Goal: Task Accomplishment & Management: Use online tool/utility

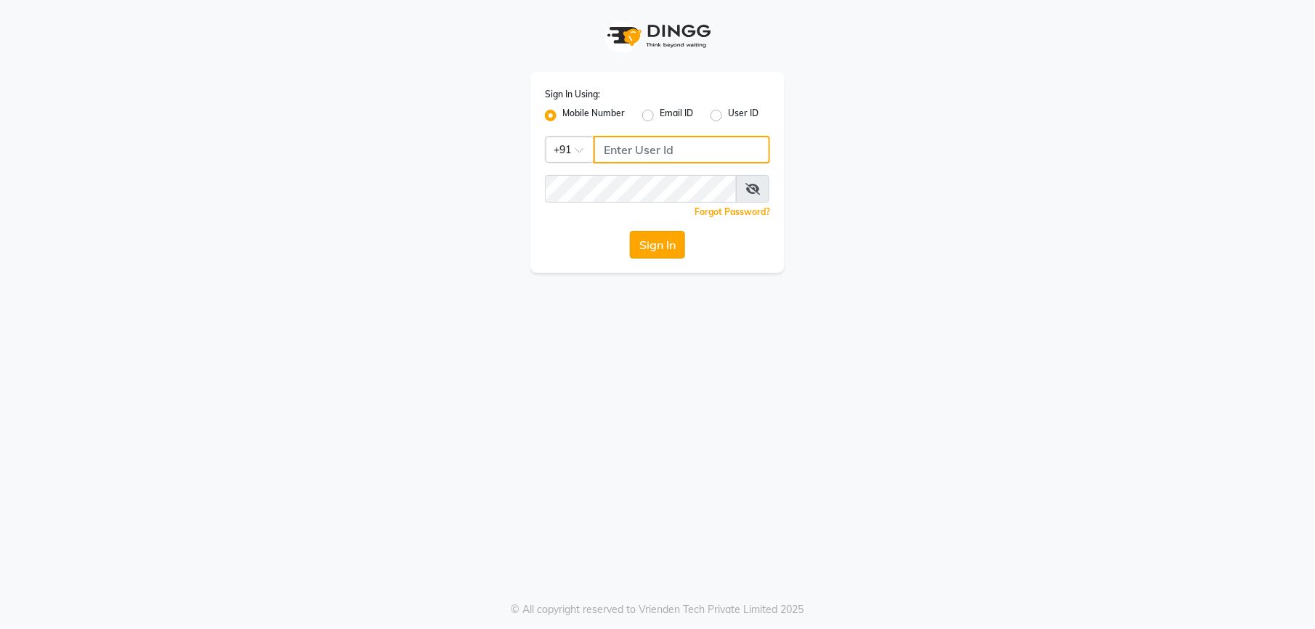
type input "9327566487"
click at [641, 250] on button "Sign In" at bounding box center [657, 245] width 55 height 28
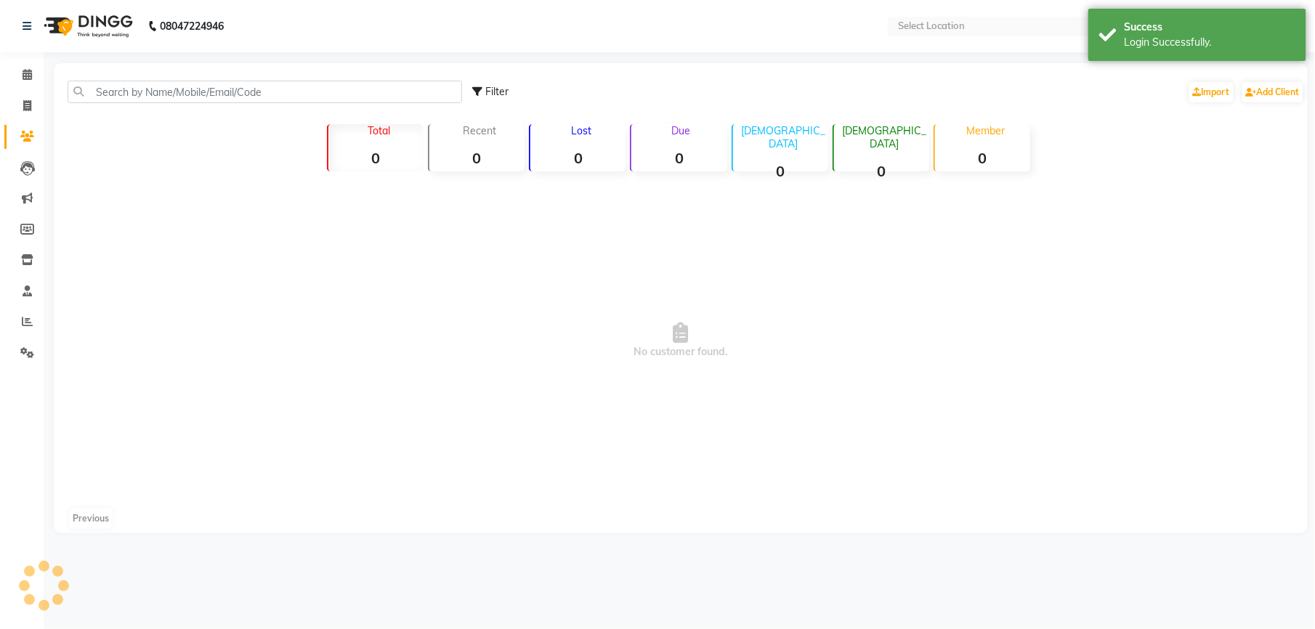
select select "en"
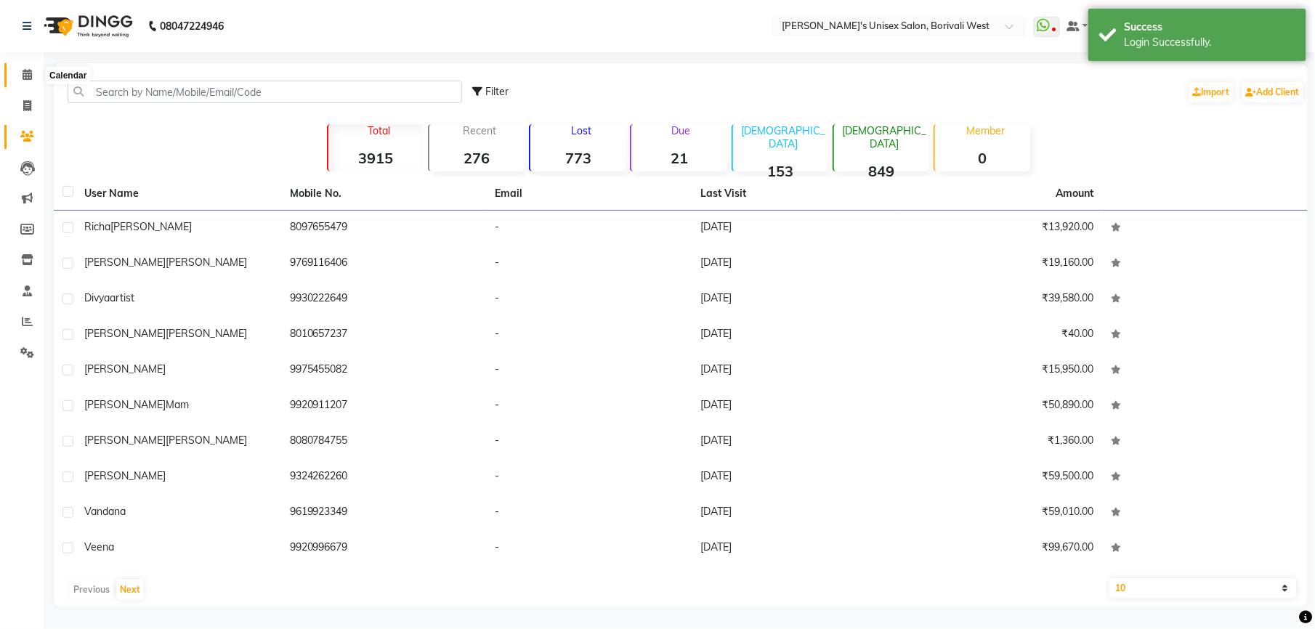
click at [24, 77] on icon at bounding box center [27, 74] width 9 height 11
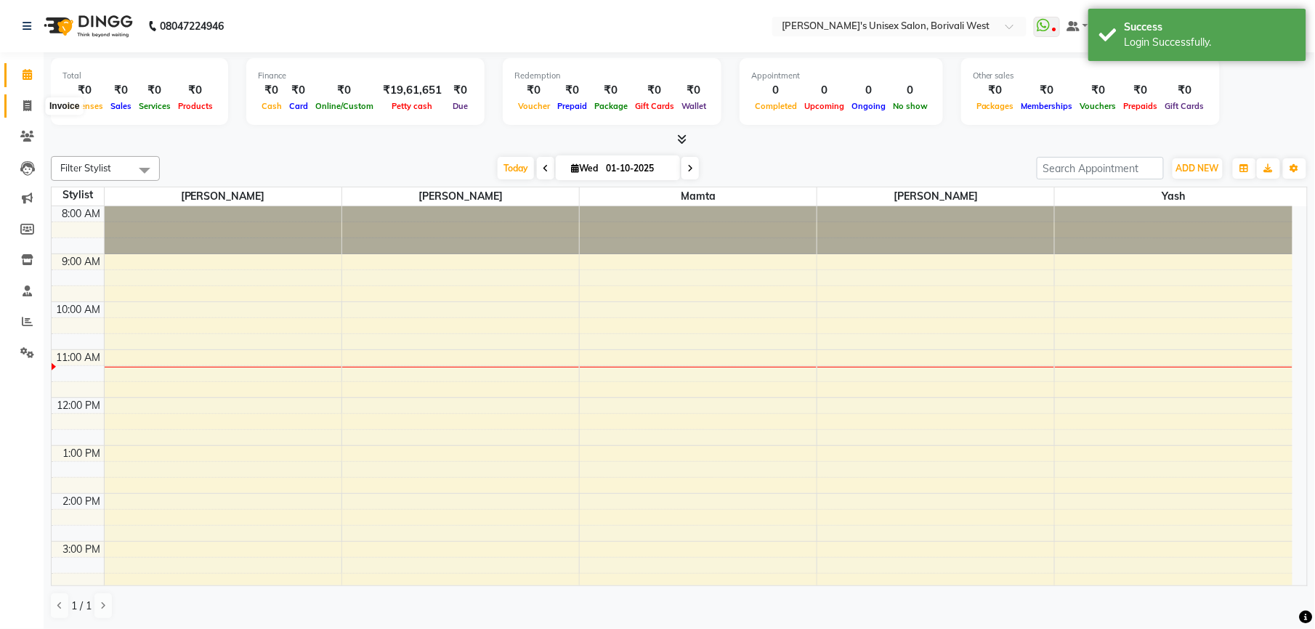
click at [25, 103] on icon at bounding box center [27, 105] width 8 height 11
select select "service"
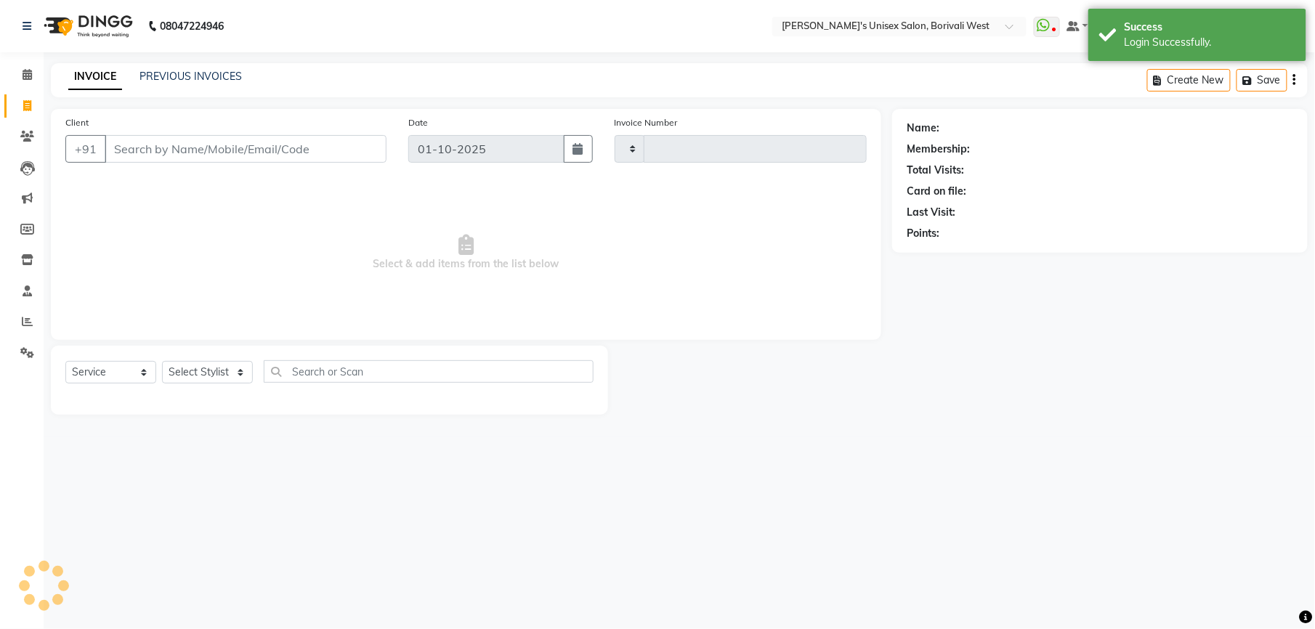
type input "1202"
select select "4025"
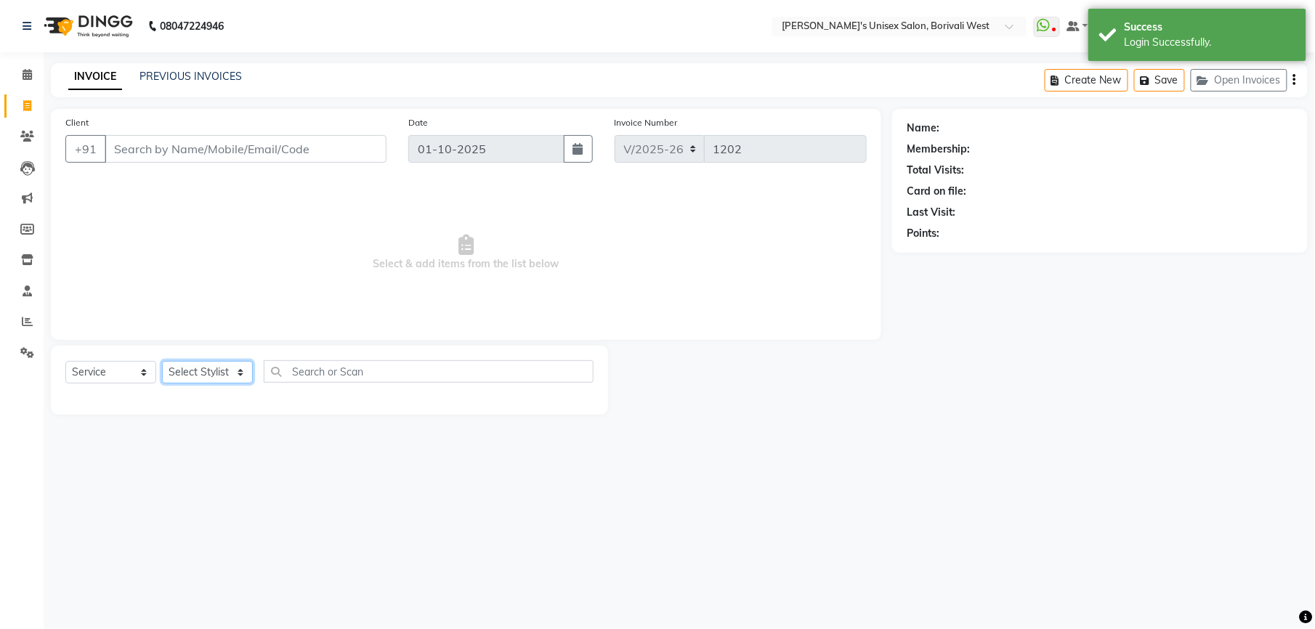
click at [209, 373] on select "Select Stylist" at bounding box center [207, 372] width 91 height 23
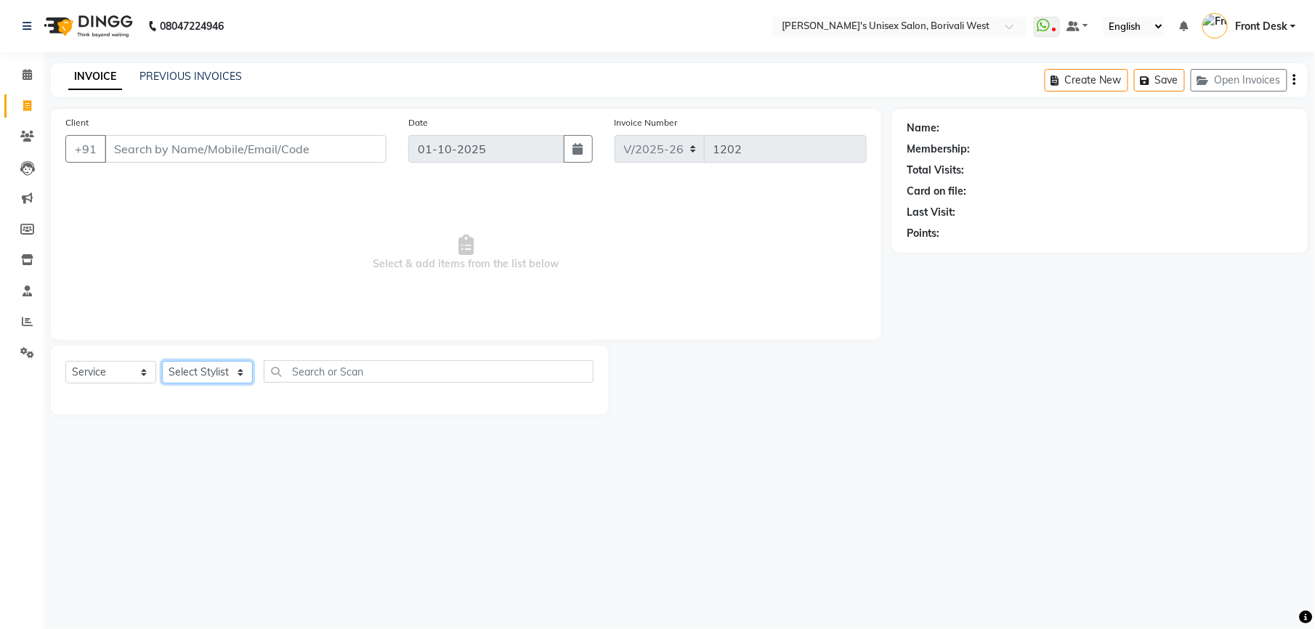
click at [208, 373] on select "Select Stylist Front Desk [PERSON_NAME] Mamta [PERSON_NAME] Yash" at bounding box center [207, 372] width 91 height 23
select select "20336"
click at [162, 361] on select "Select Stylist Front Desk [PERSON_NAME] Mamta [PERSON_NAME] Yash" at bounding box center [207, 372] width 91 height 23
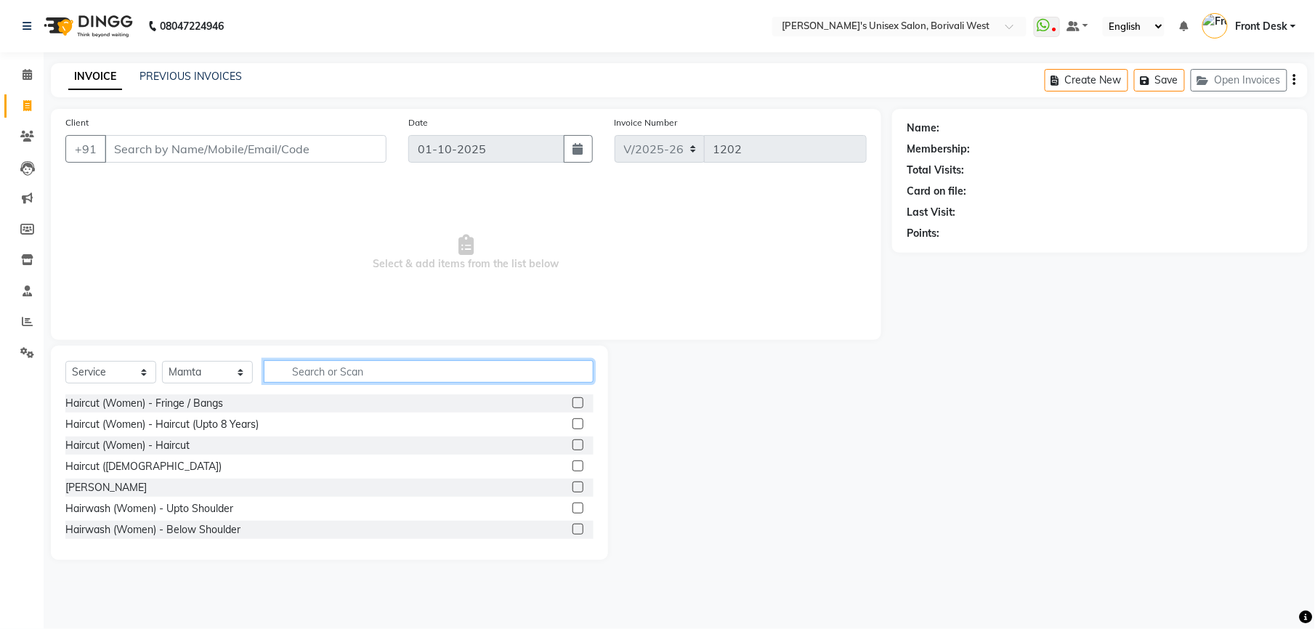
click at [333, 378] on input "text" at bounding box center [429, 371] width 330 height 23
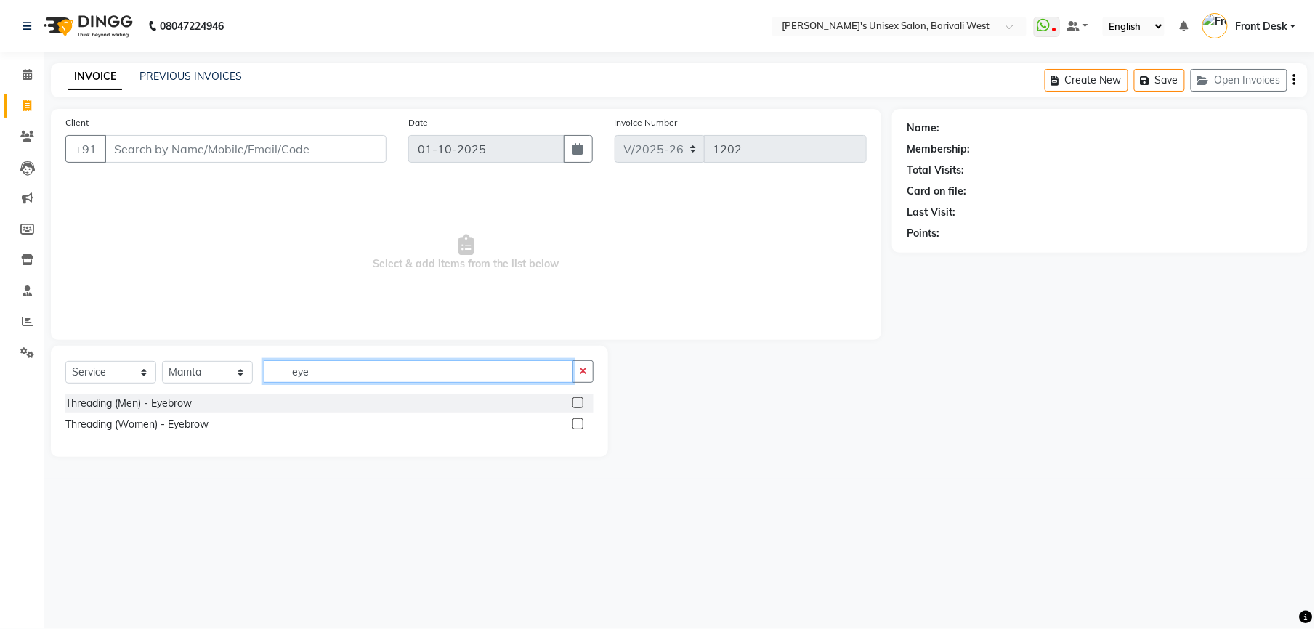
type input "eye"
click at [578, 425] on label at bounding box center [578, 424] width 11 height 11
click at [578, 425] on input "checkbox" at bounding box center [577, 424] width 9 height 9
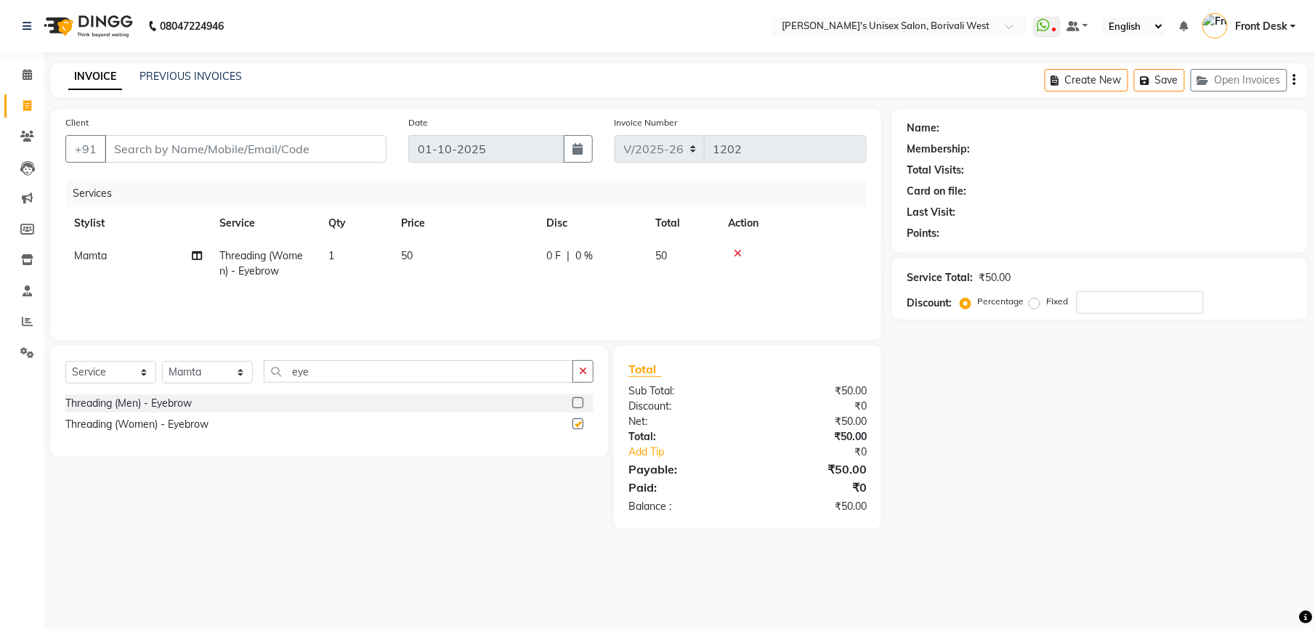
checkbox input "false"
click at [580, 375] on icon "button" at bounding box center [583, 371] width 8 height 10
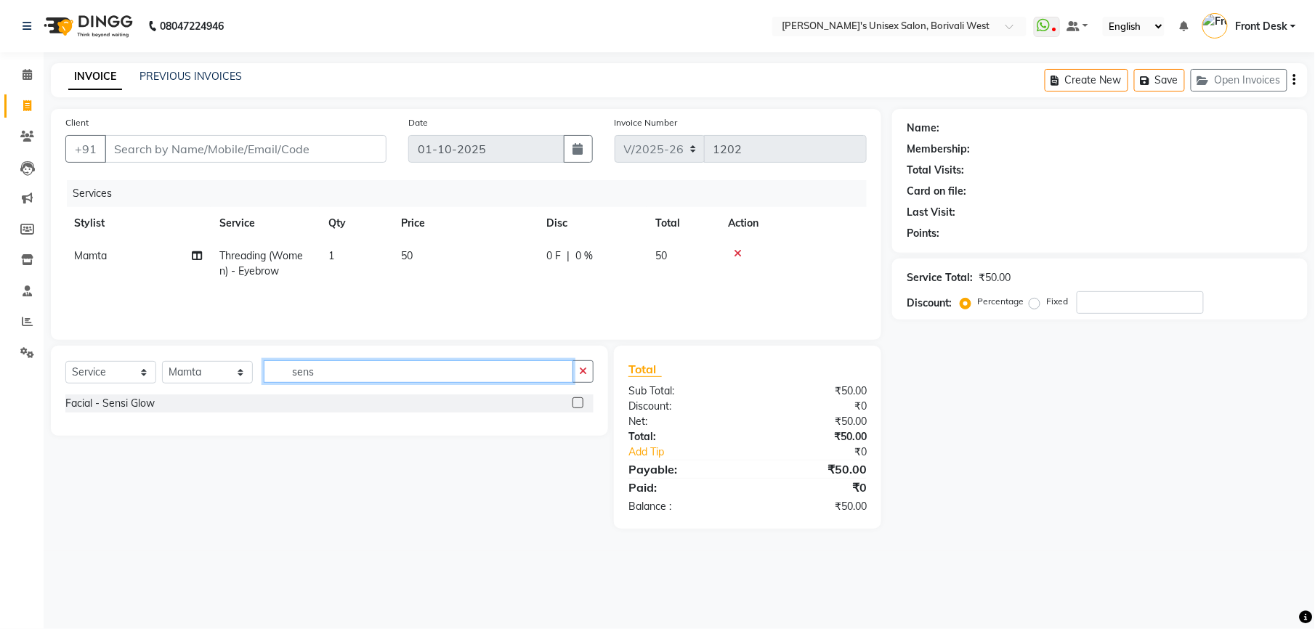
type input "sens"
click at [575, 403] on label at bounding box center [578, 402] width 11 height 11
click at [575, 403] on input "checkbox" at bounding box center [577, 403] width 9 height 9
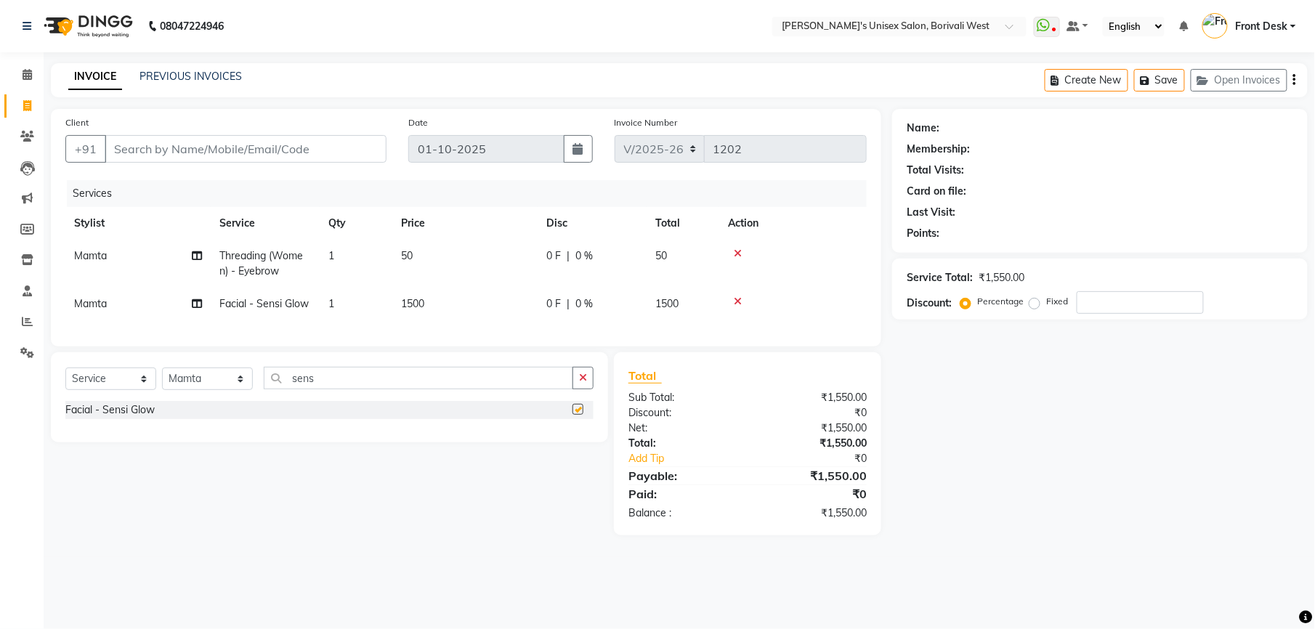
checkbox input "false"
click at [416, 297] on span "1500" at bounding box center [412, 303] width 23 height 13
select select "20336"
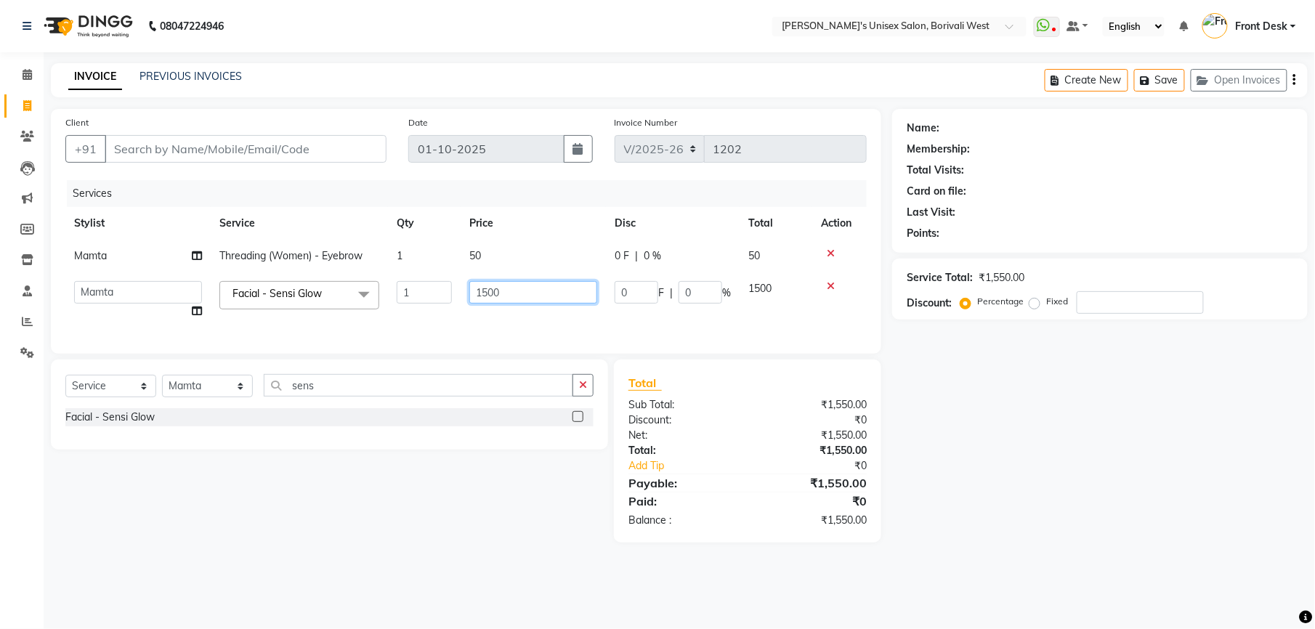
click at [488, 291] on input "1500" at bounding box center [533, 292] width 128 height 23
type input "1200"
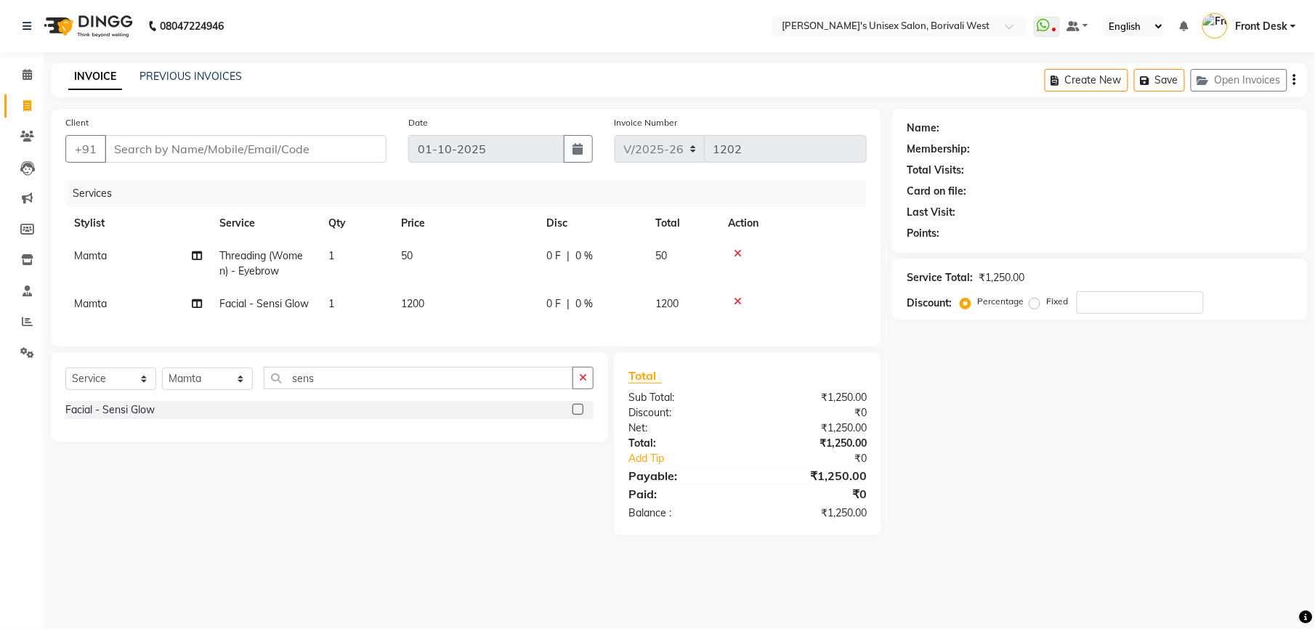
click at [533, 247] on td "50" at bounding box center [464, 264] width 145 height 48
select select "20336"
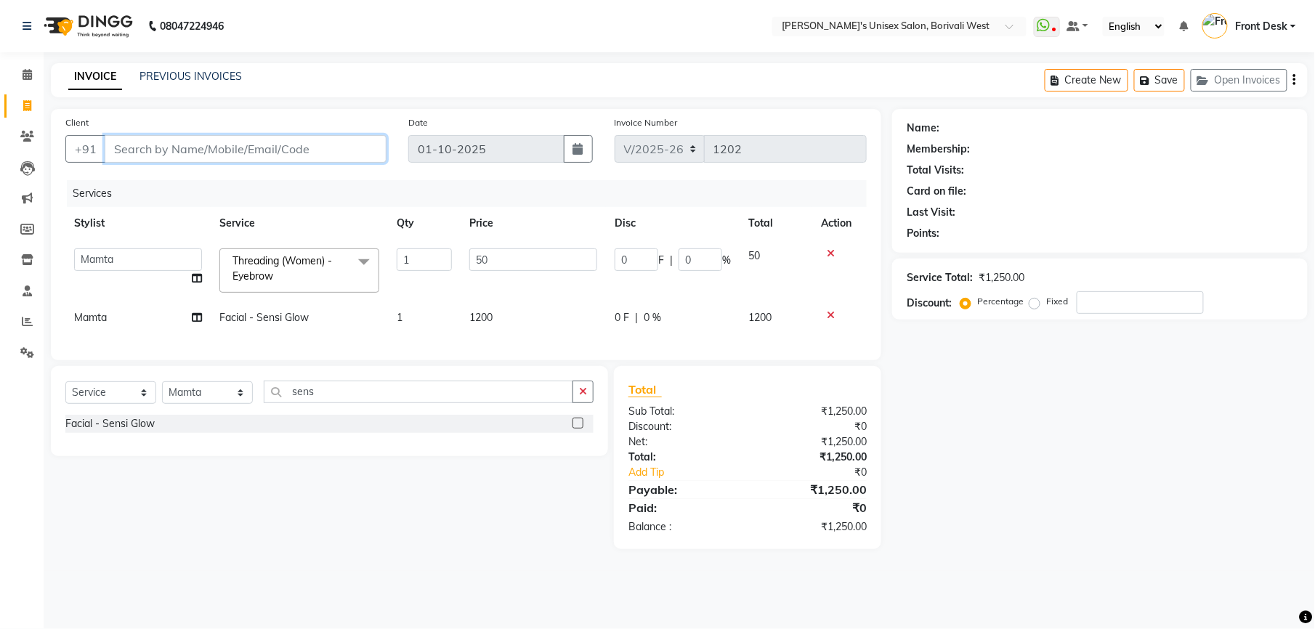
click at [297, 148] on input "Client" at bounding box center [246, 149] width 282 height 28
type input "9"
type input "0"
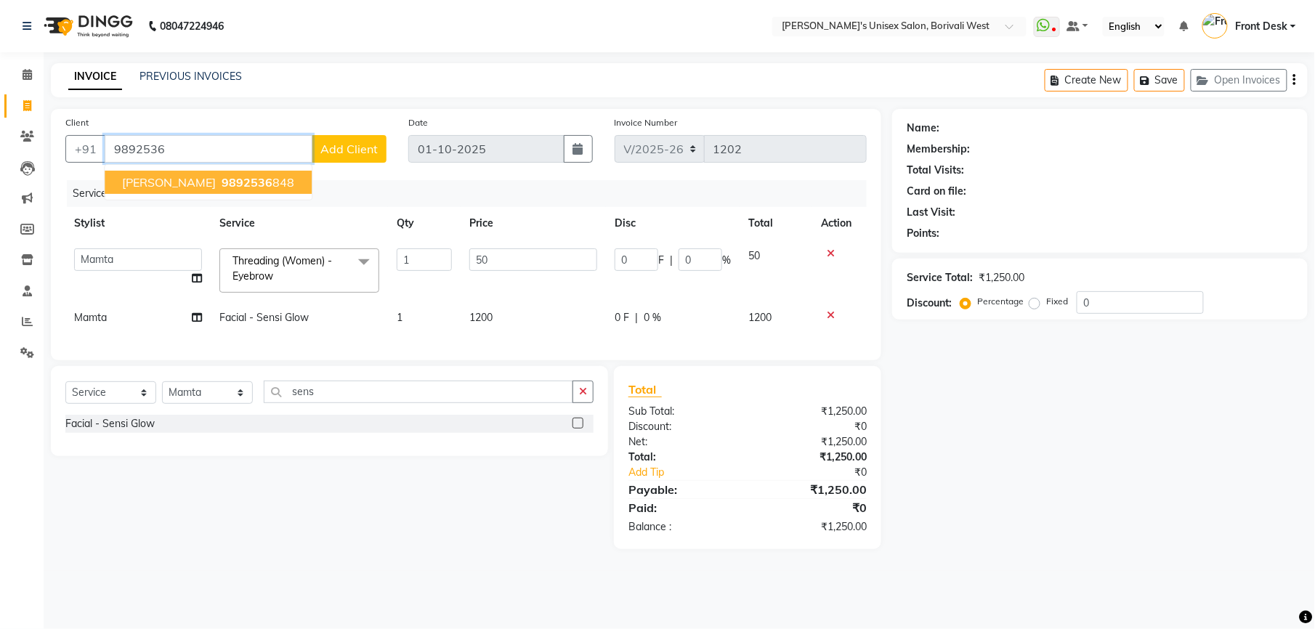
click at [259, 181] on ngb-highlight "9892536 848" at bounding box center [257, 182] width 76 height 15
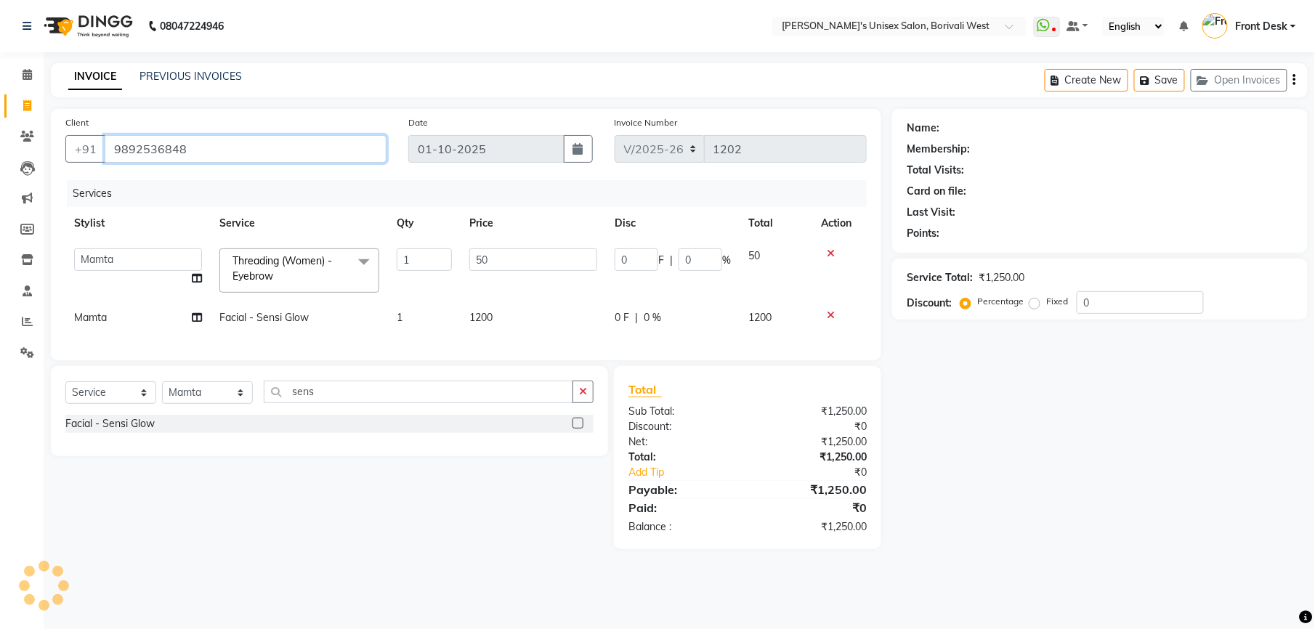
type input "9892536848"
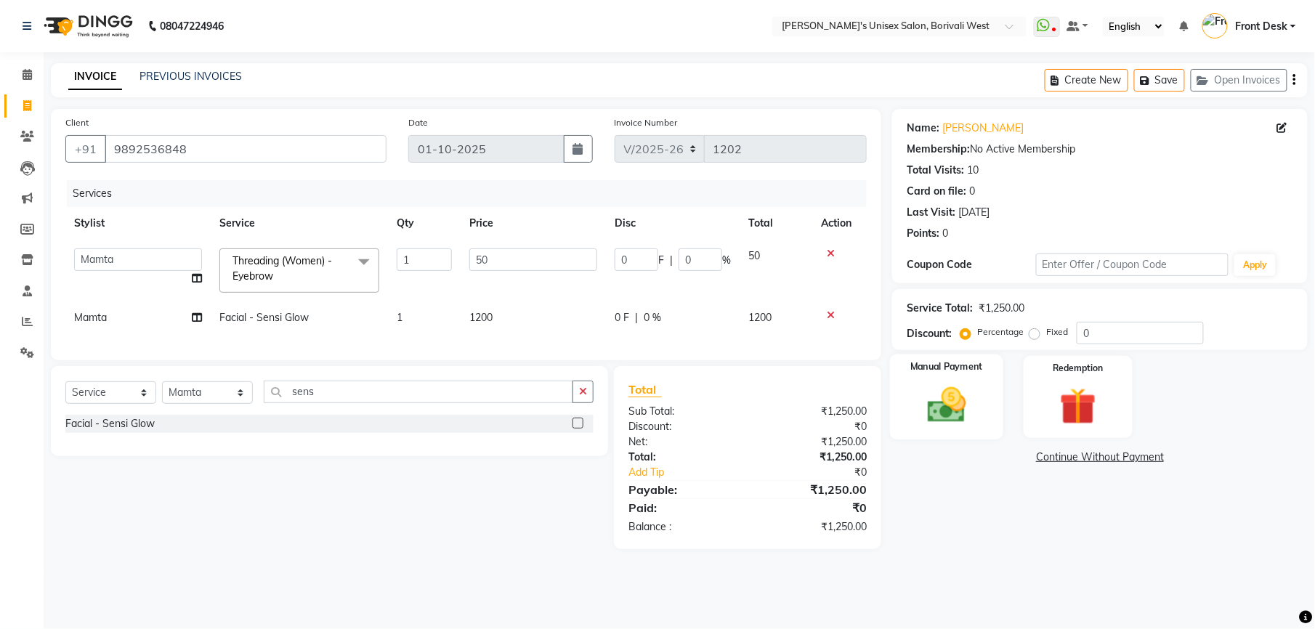
click at [934, 396] on img at bounding box center [947, 405] width 62 height 44
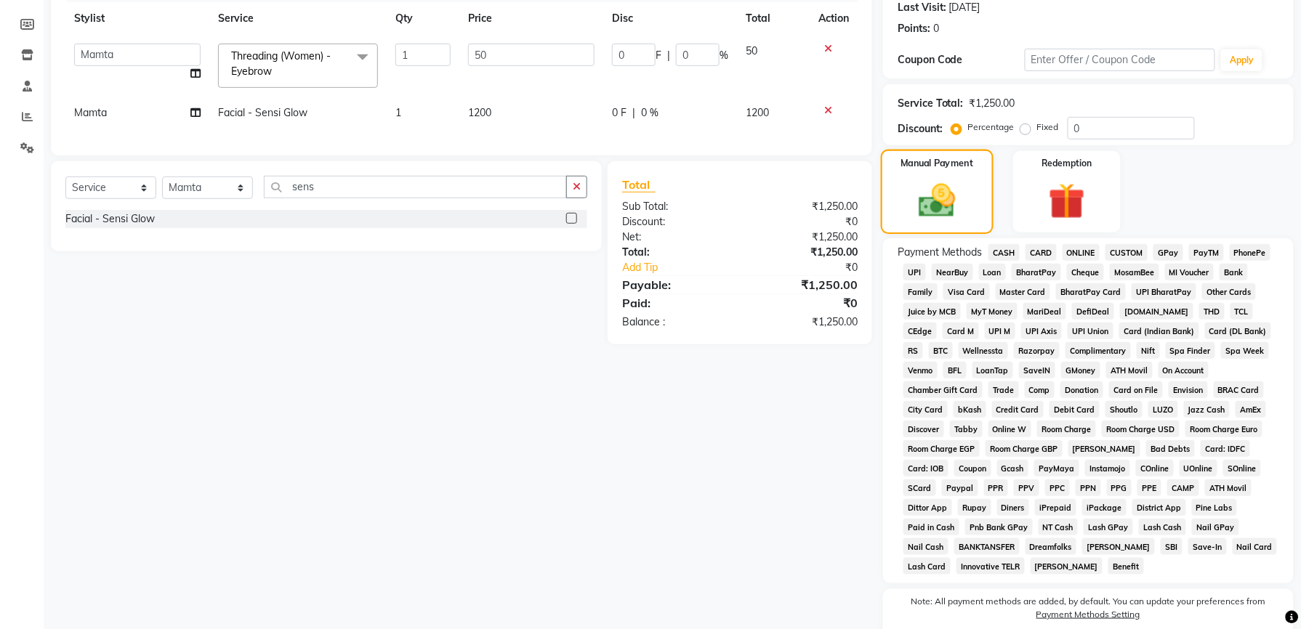
scroll to position [228, 0]
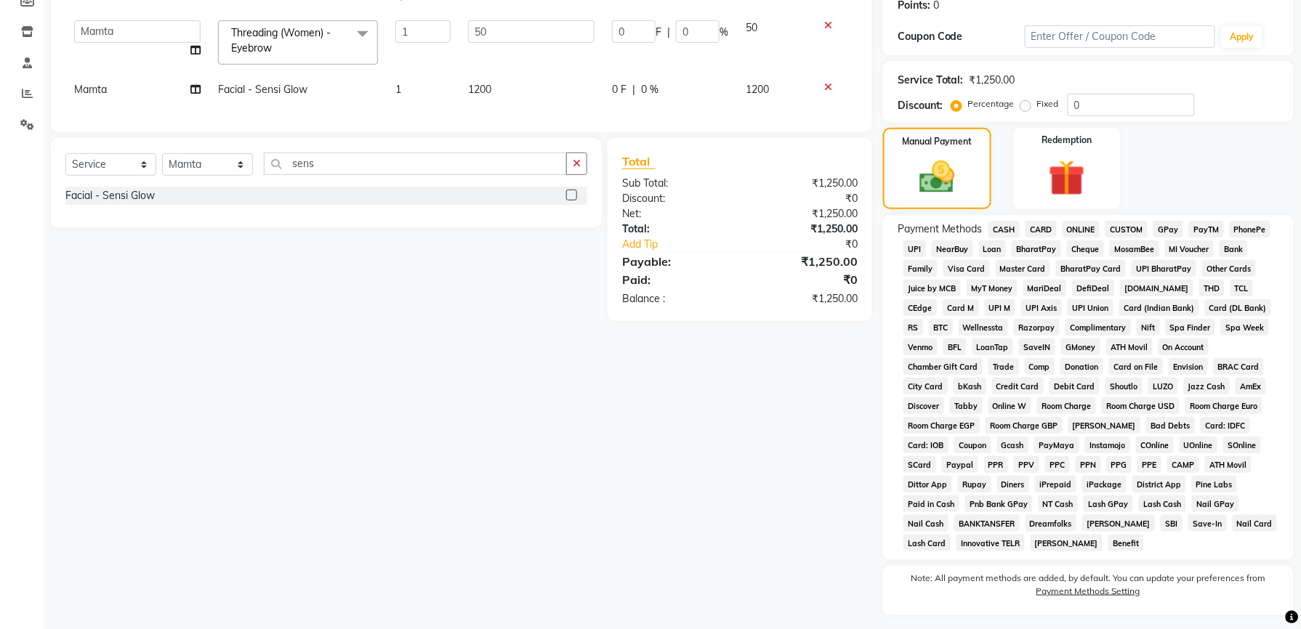
click at [1171, 227] on span "GPay" at bounding box center [1168, 229] width 30 height 17
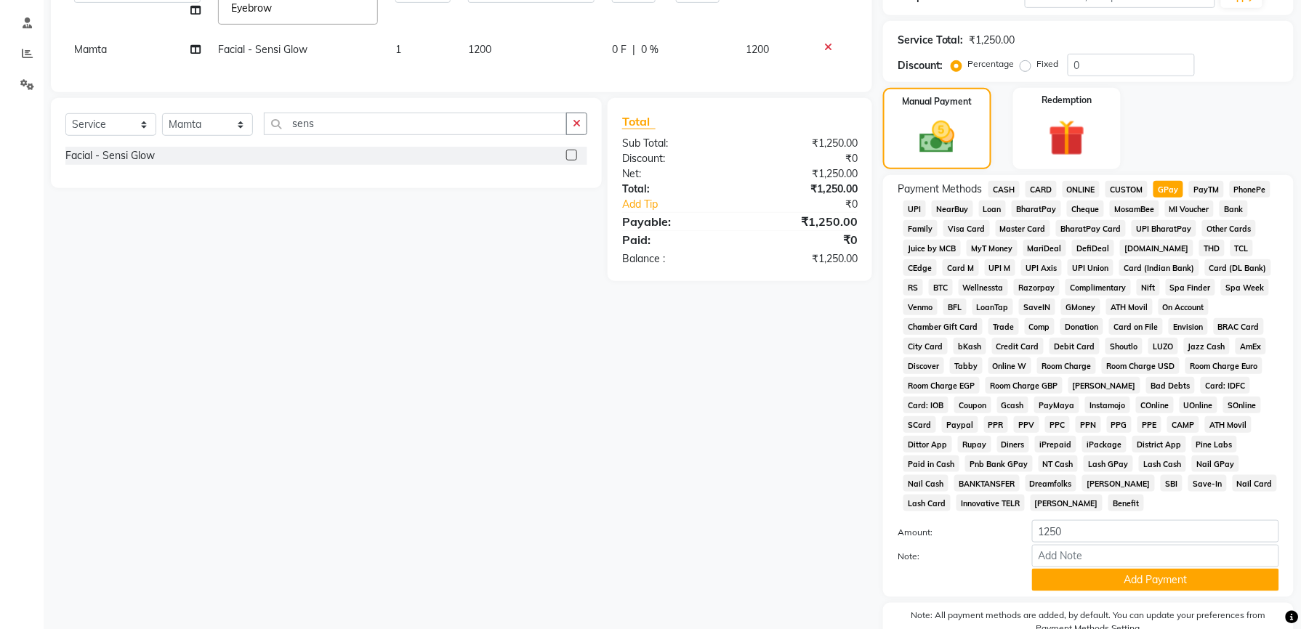
scroll to position [327, 0]
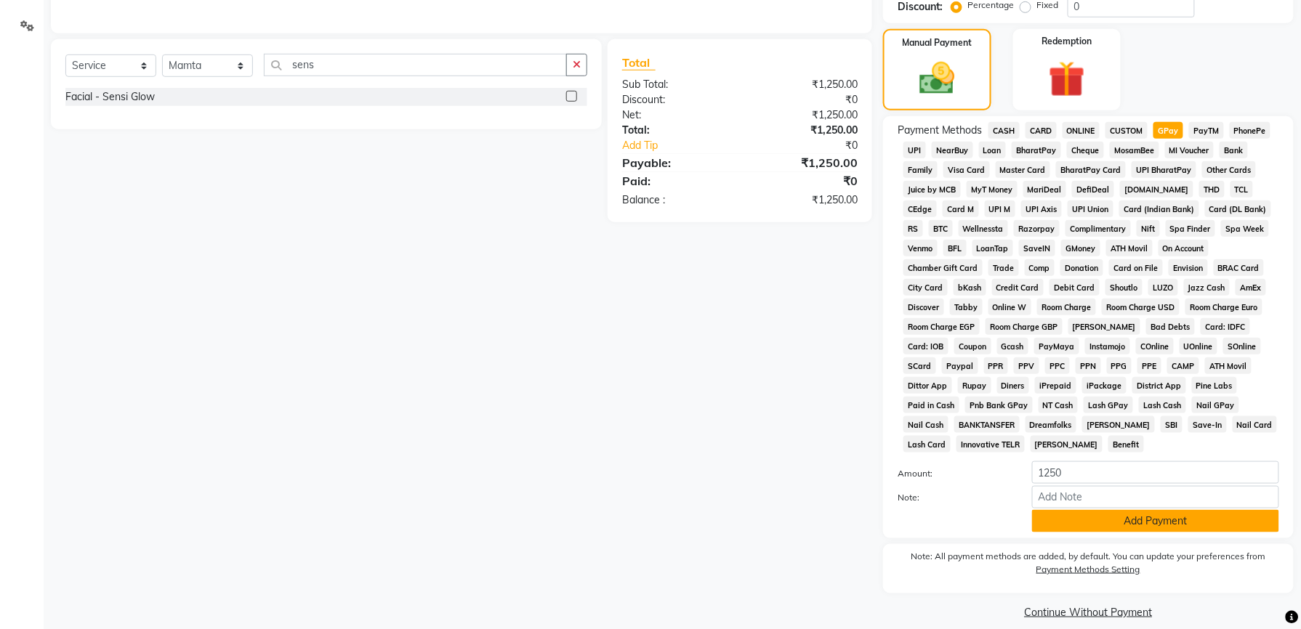
click at [1160, 510] on button "Add Payment" at bounding box center [1155, 521] width 247 height 23
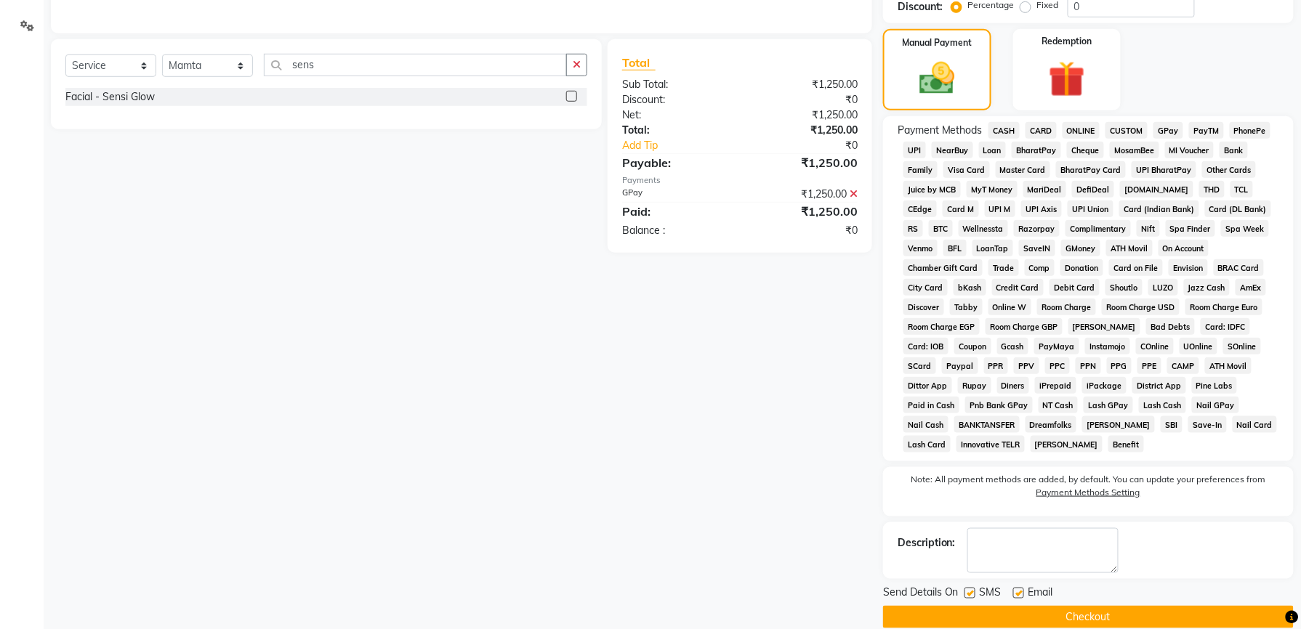
scroll to position [333, 0]
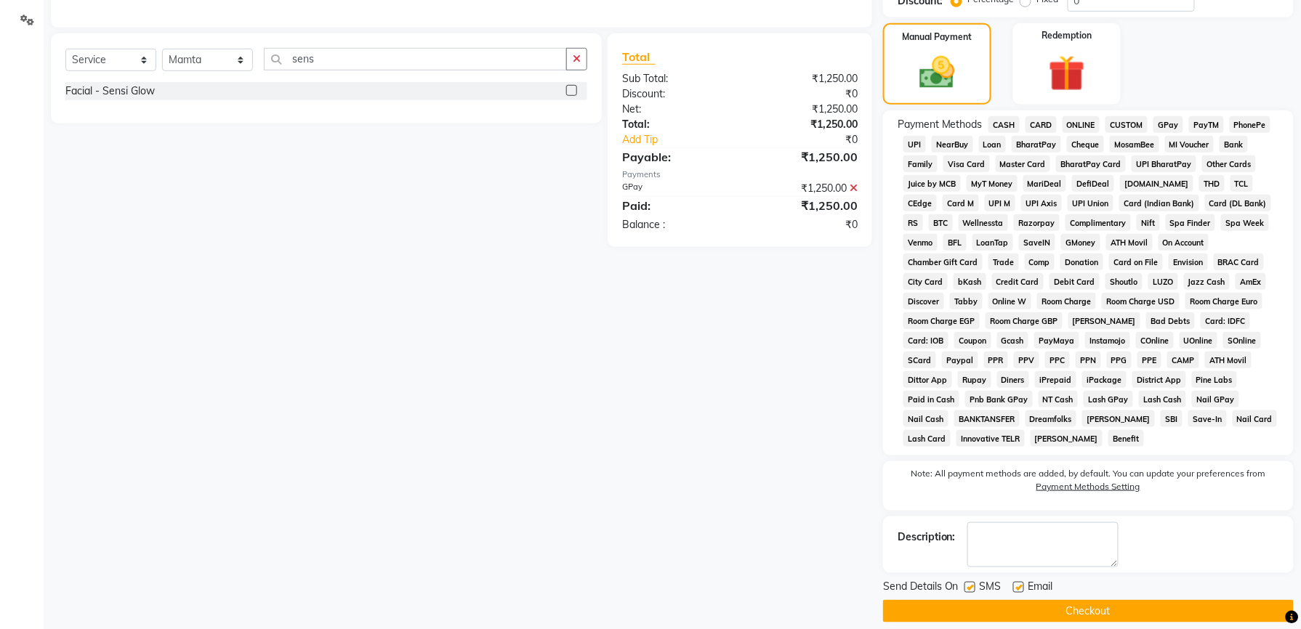
click at [1126, 600] on button "Checkout" at bounding box center [1088, 611] width 411 height 23
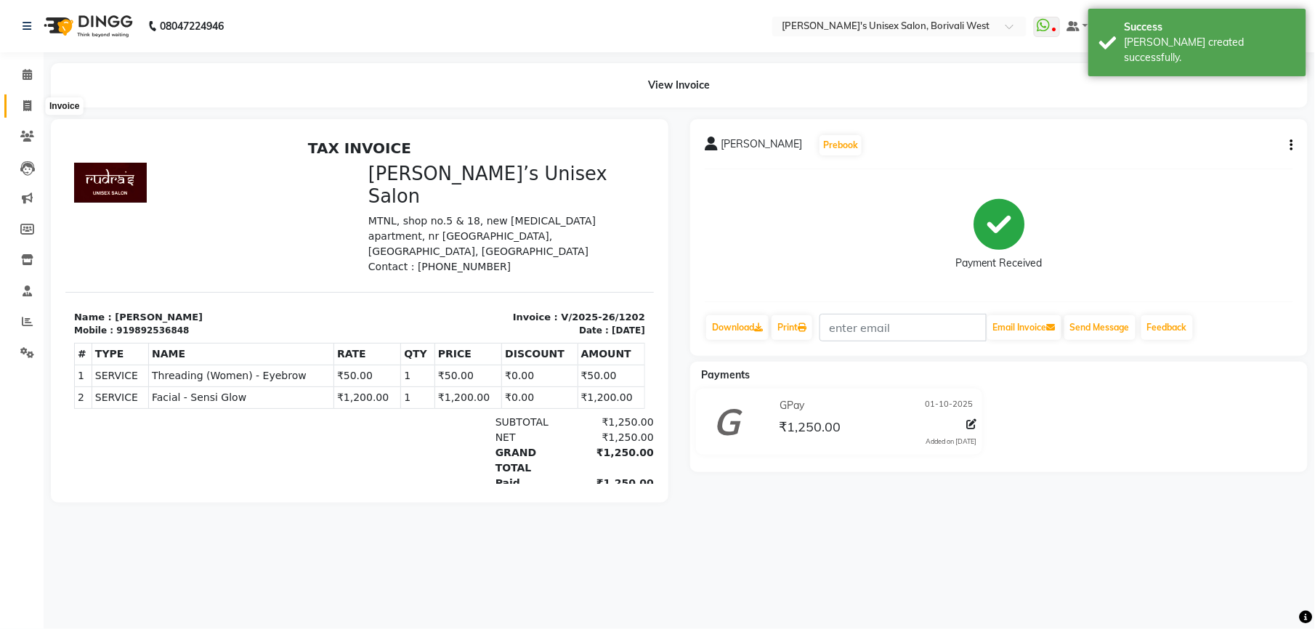
click at [28, 105] on icon at bounding box center [27, 105] width 8 height 11
select select "service"
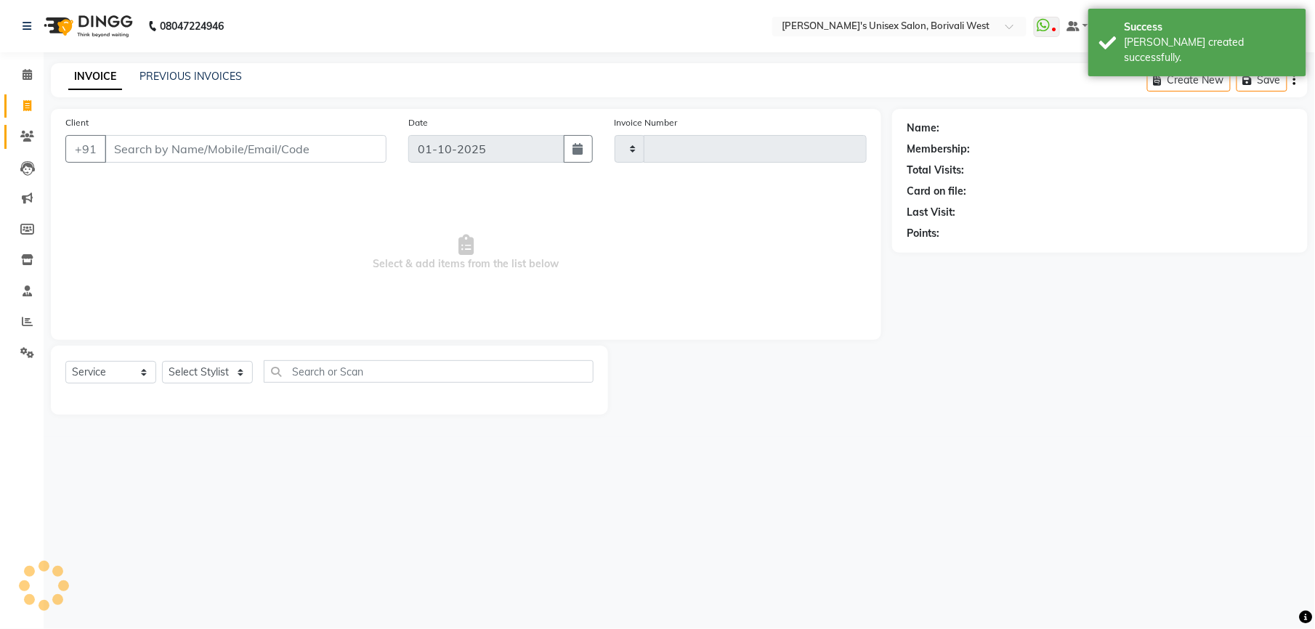
type input "1203"
select select "4025"
click at [146, 141] on input "Client" at bounding box center [246, 149] width 282 height 28
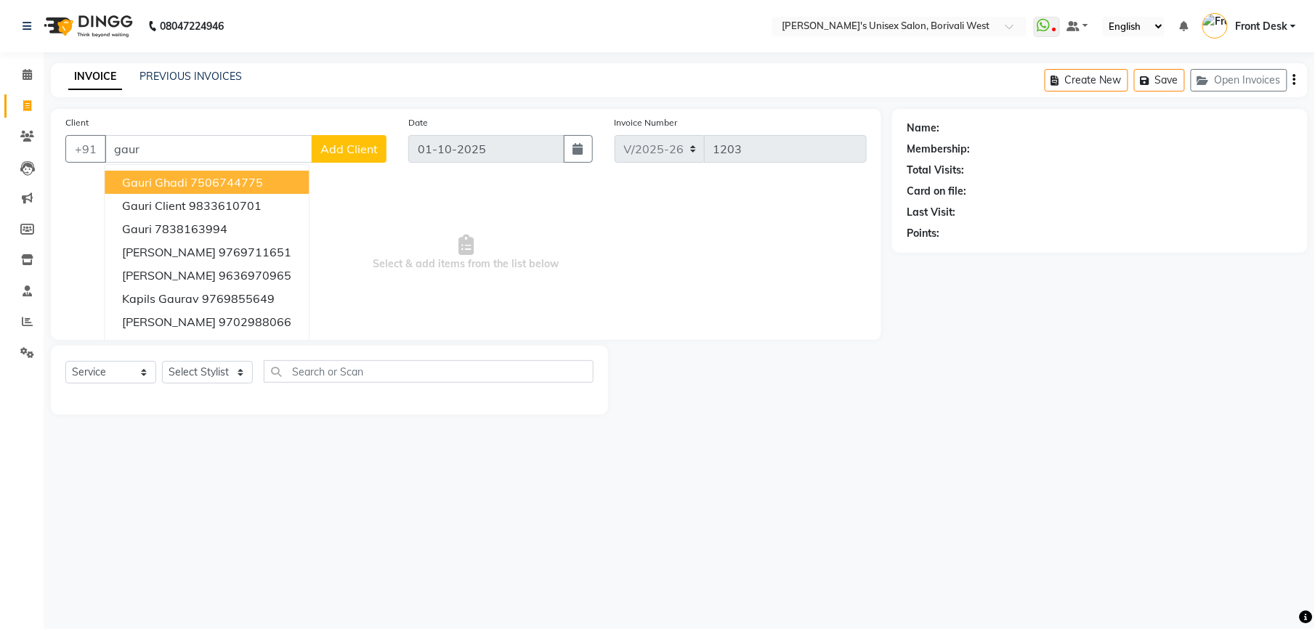
click at [146, 141] on input "gaur" at bounding box center [209, 149] width 208 height 28
type input "g"
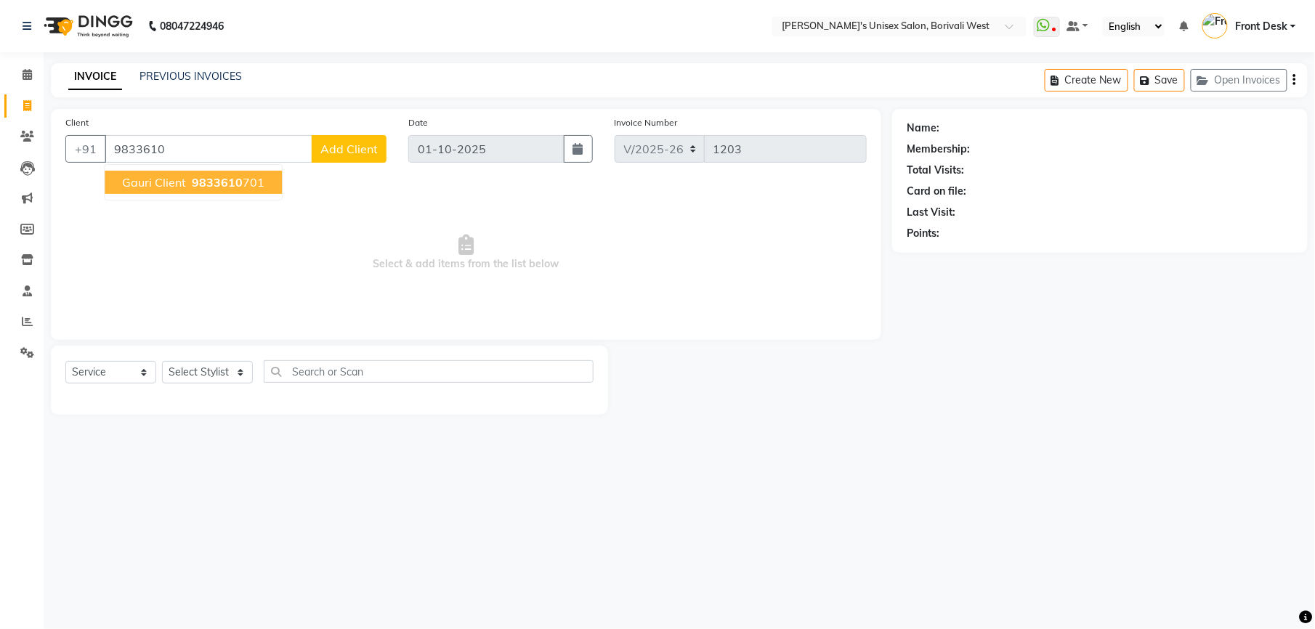
click at [152, 185] on span "Gauri Client" at bounding box center [154, 182] width 64 height 15
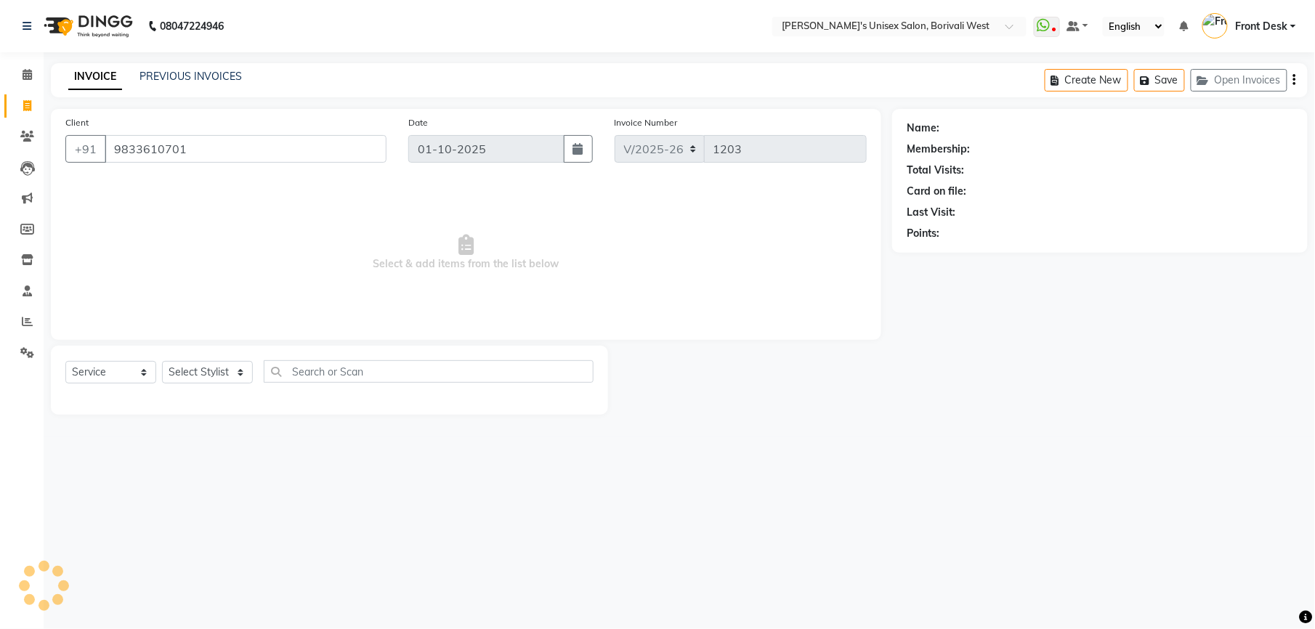
type input "9833610701"
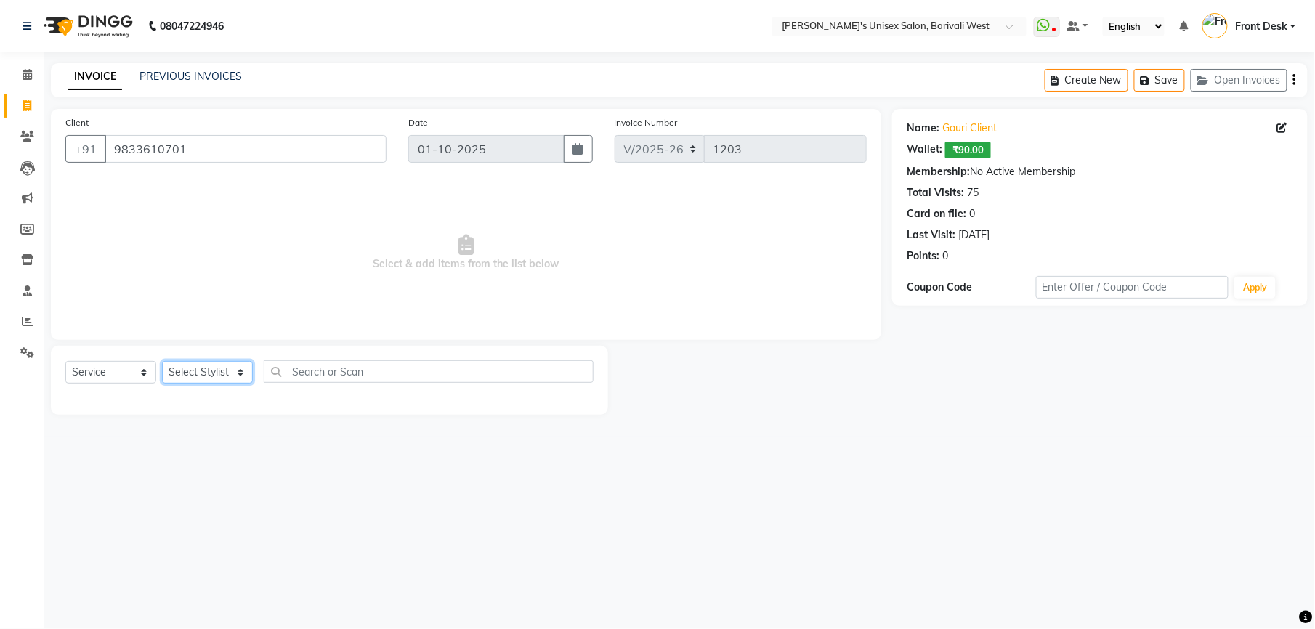
click at [205, 367] on select "Select Stylist Front Desk [PERSON_NAME] Mamta [PERSON_NAME] Yash" at bounding box center [207, 372] width 91 height 23
select select "20335"
click at [162, 361] on select "Select Stylist Front Desk [PERSON_NAME] Mamta [PERSON_NAME] Yash" at bounding box center [207, 372] width 91 height 23
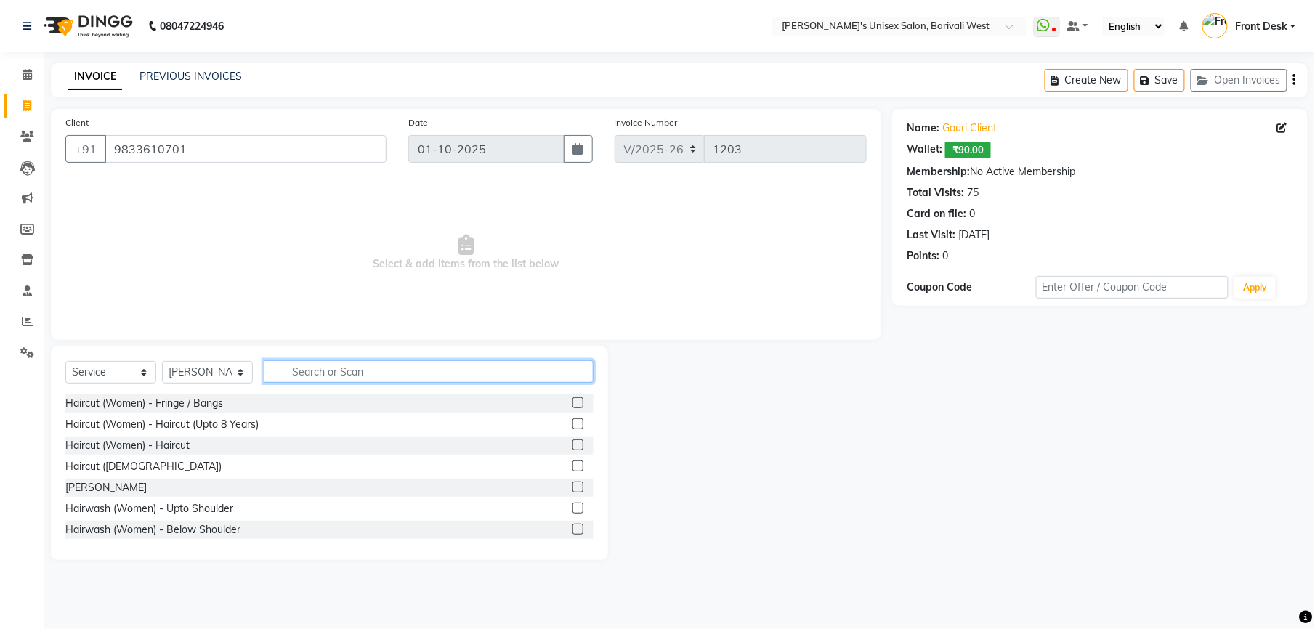
click at [352, 367] on input "text" at bounding box center [429, 371] width 330 height 23
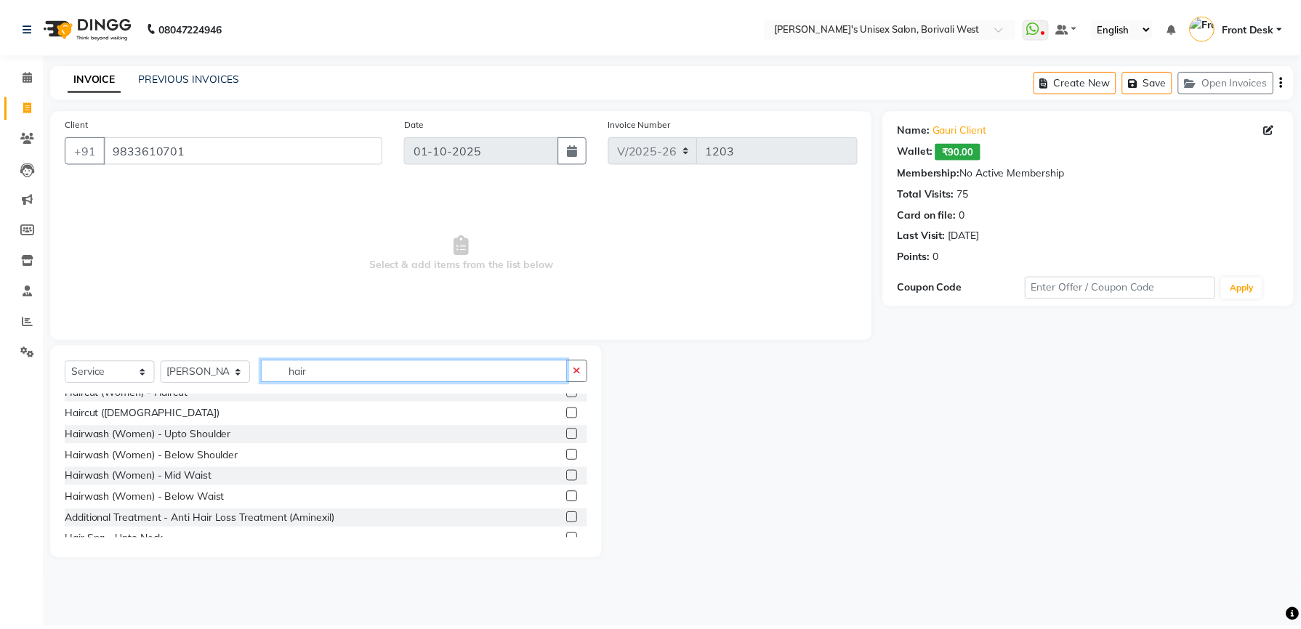
scroll to position [57, 0]
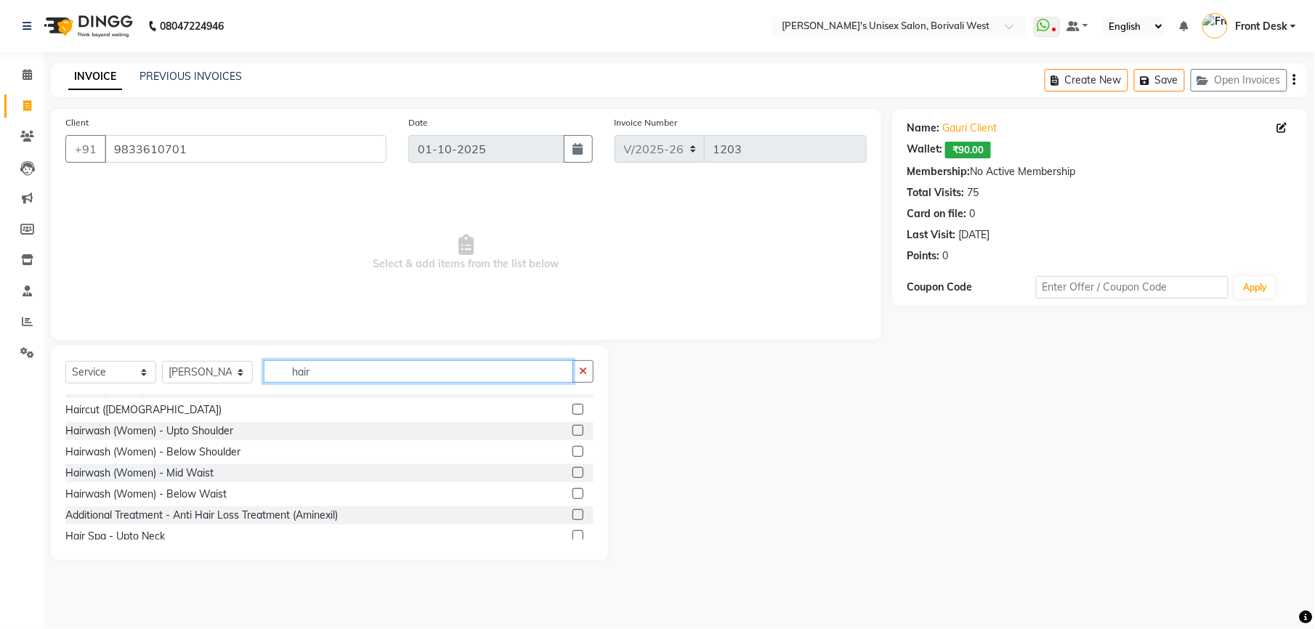
type input "hair"
click at [573, 451] on label at bounding box center [578, 451] width 11 height 11
click at [573, 451] on input "checkbox" at bounding box center [577, 452] width 9 height 9
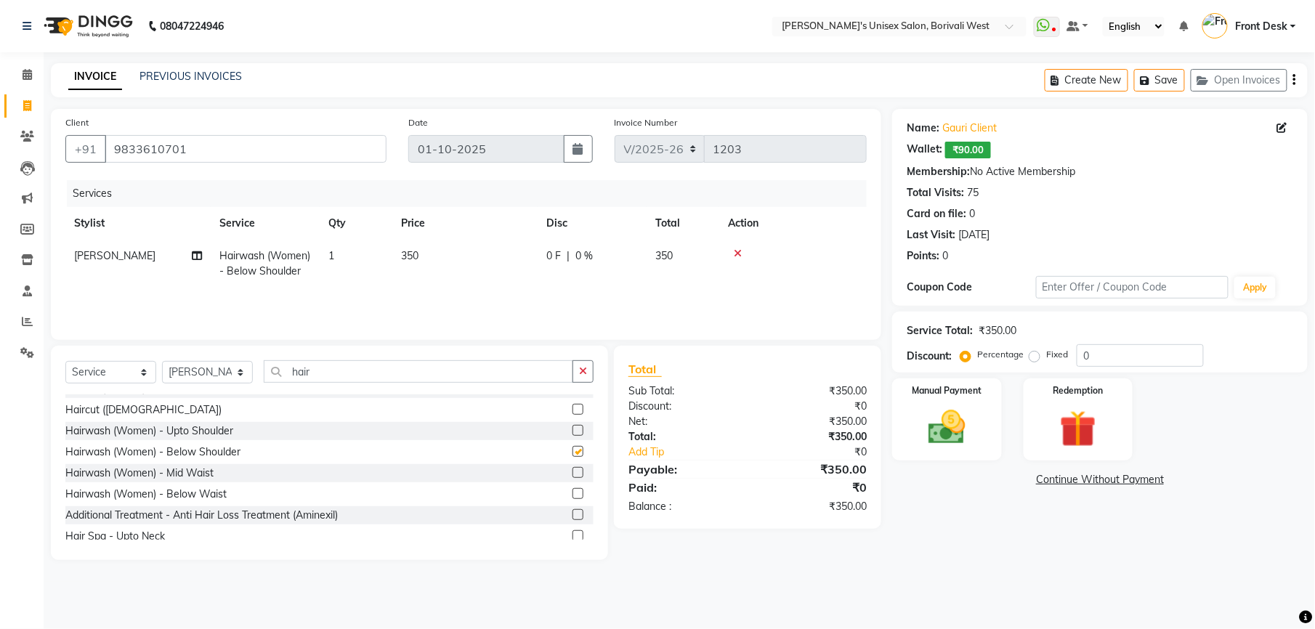
checkbox input "false"
click at [427, 243] on td "350" at bounding box center [464, 264] width 145 height 48
select select "20335"
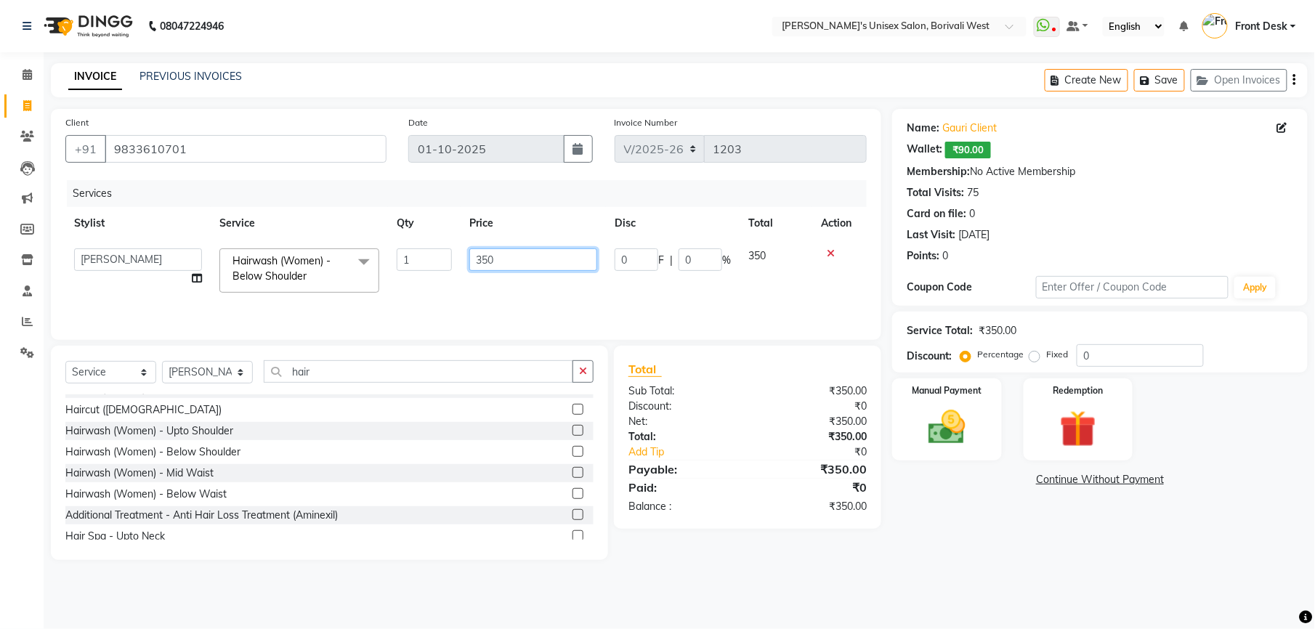
click at [504, 262] on input "350" at bounding box center [533, 260] width 128 height 23
type input "3"
type input "700"
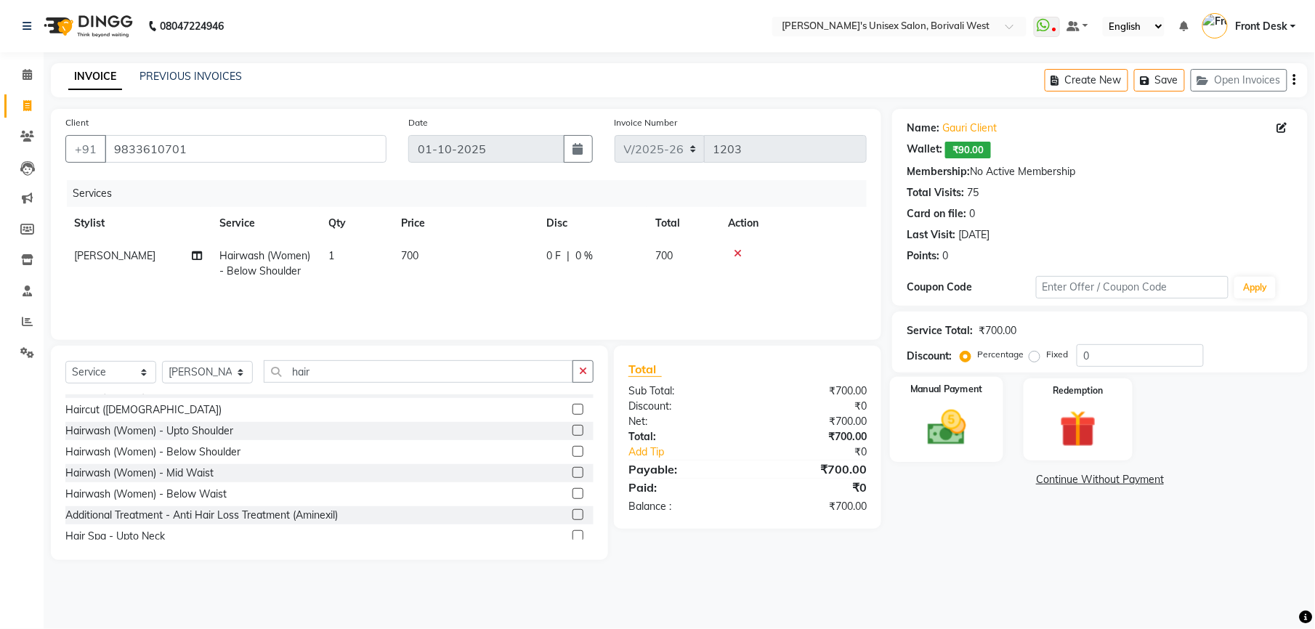
click at [940, 435] on img at bounding box center [947, 427] width 62 height 44
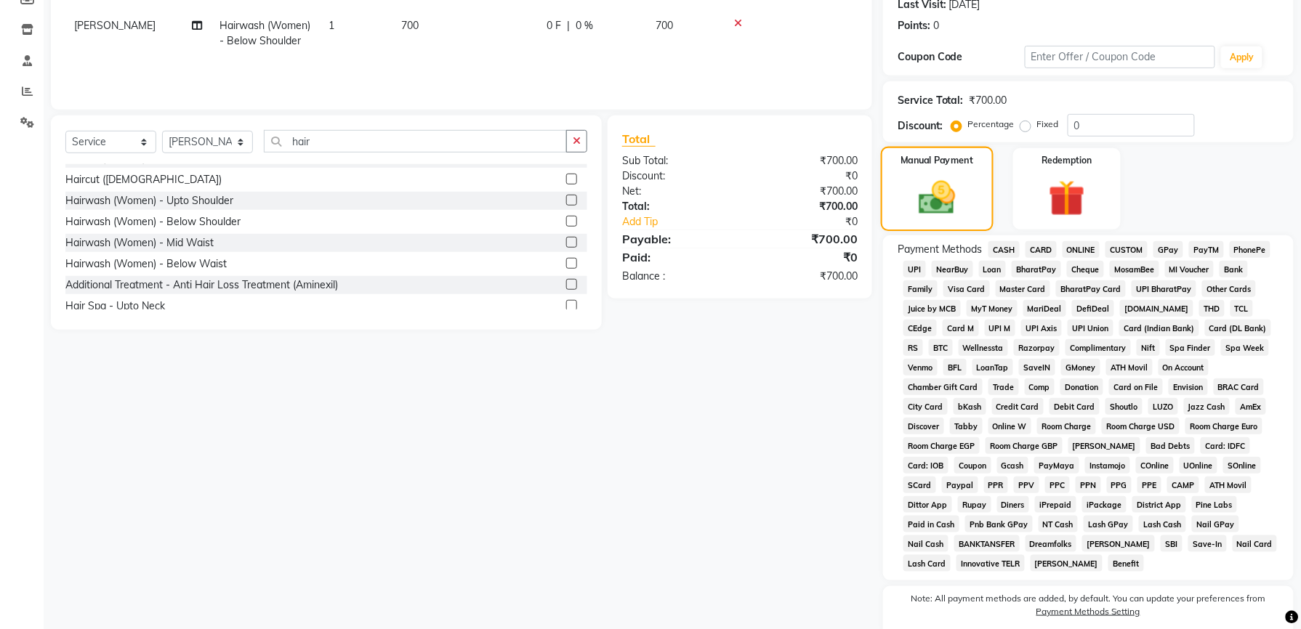
scroll to position [272, 0]
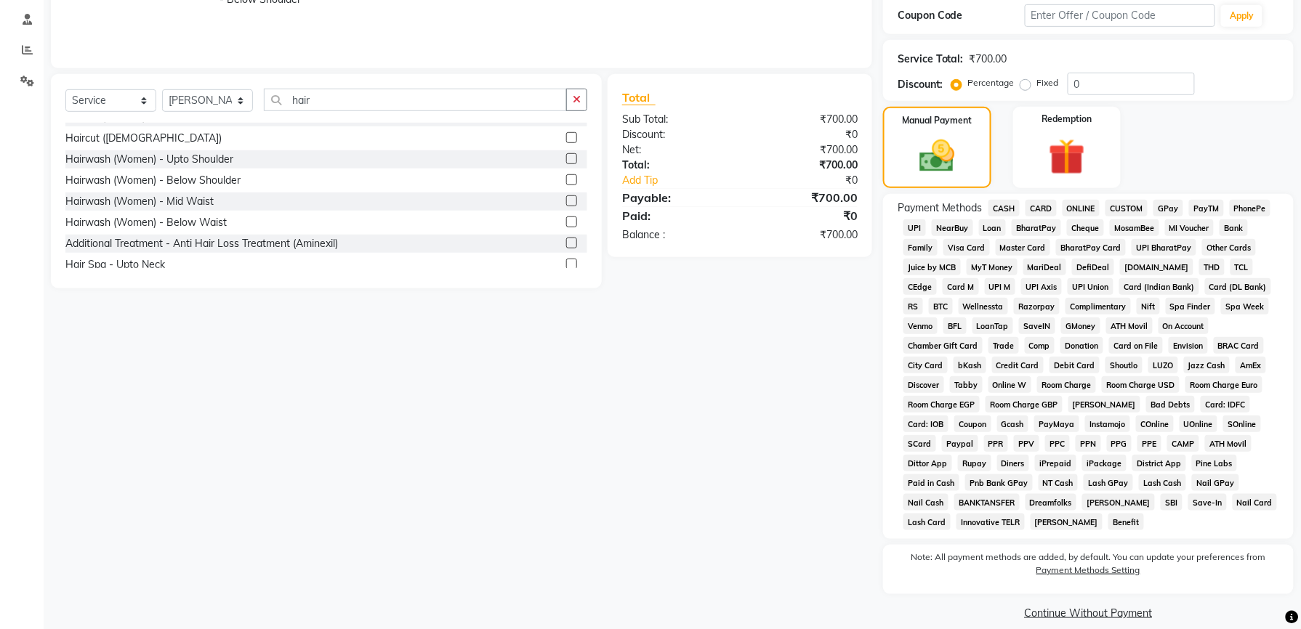
click at [1166, 212] on span "GPay" at bounding box center [1168, 208] width 30 height 17
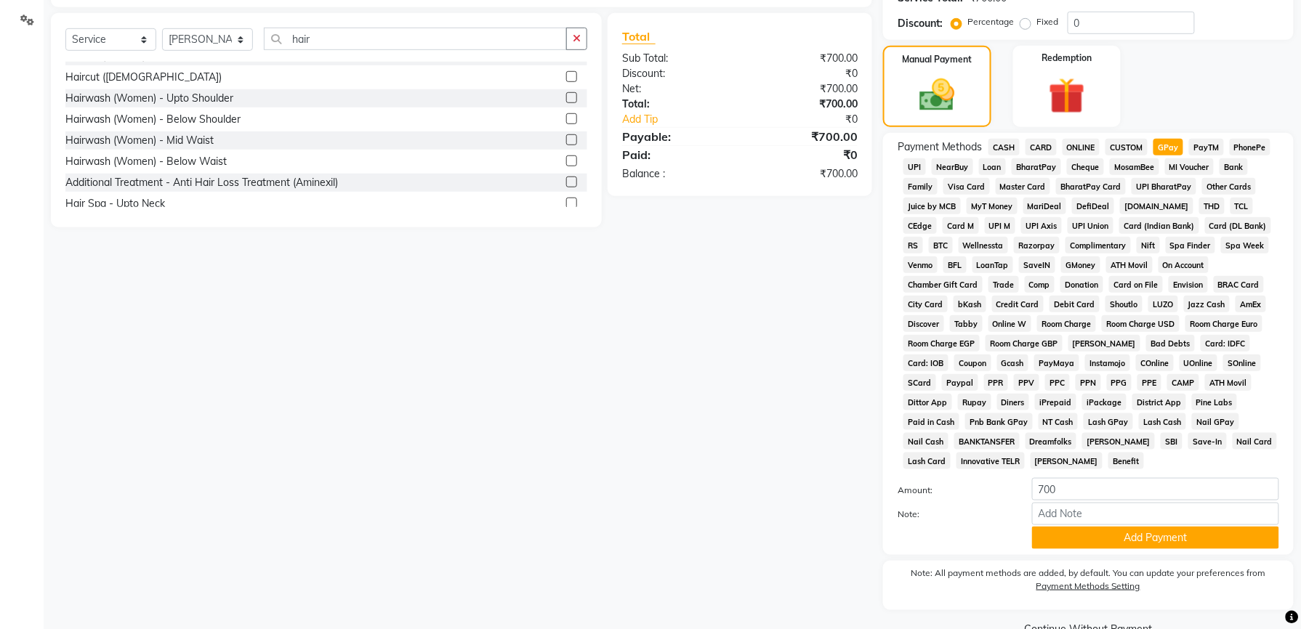
scroll to position [350, 0]
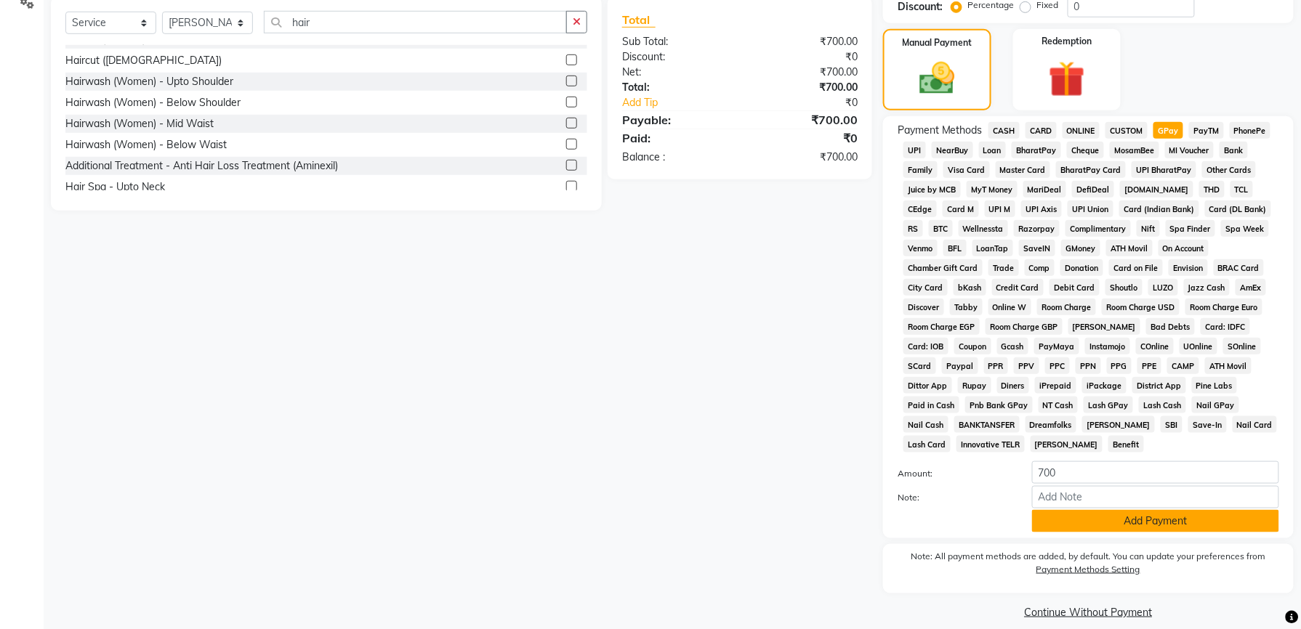
click at [1116, 510] on button "Add Payment" at bounding box center [1155, 521] width 247 height 23
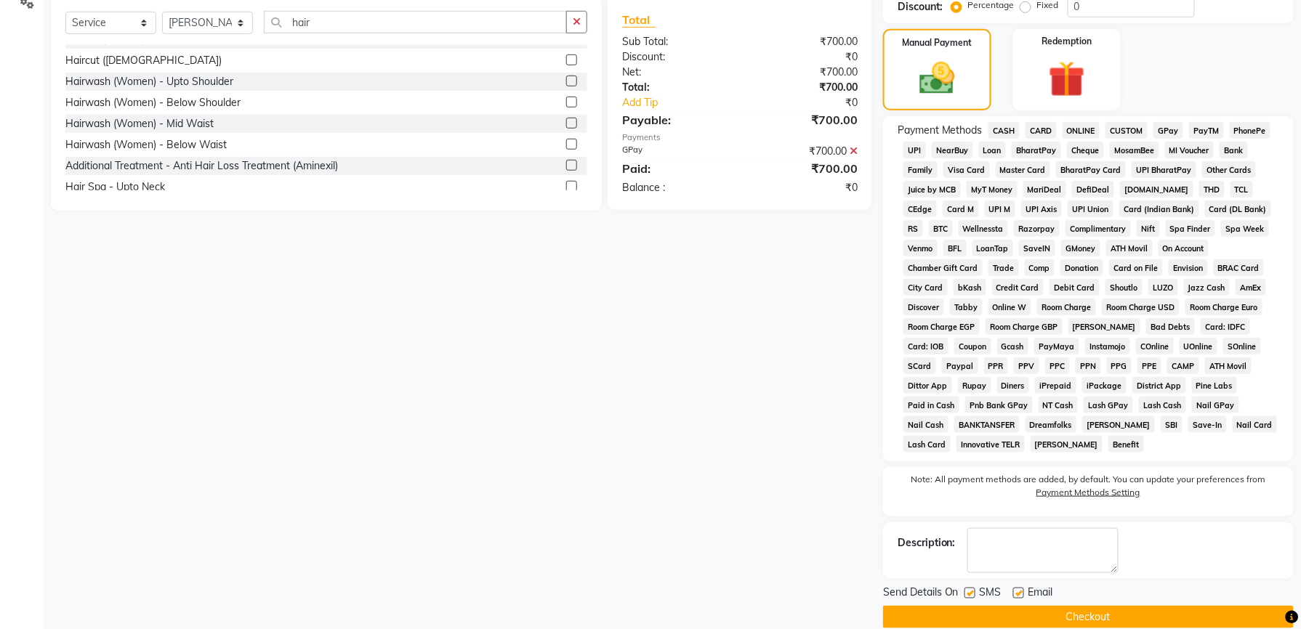
click at [1039, 606] on button "Checkout" at bounding box center [1088, 617] width 411 height 23
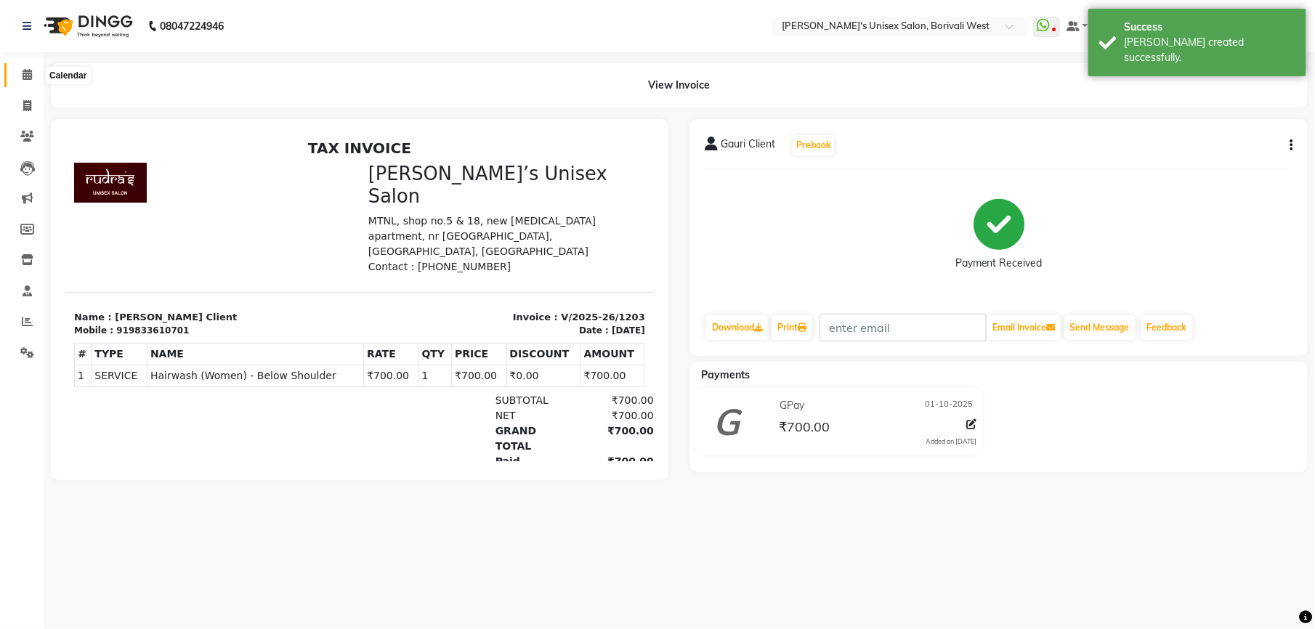
click at [23, 79] on icon at bounding box center [27, 74] width 9 height 11
